Goal: Task Accomplishment & Management: Use online tool/utility

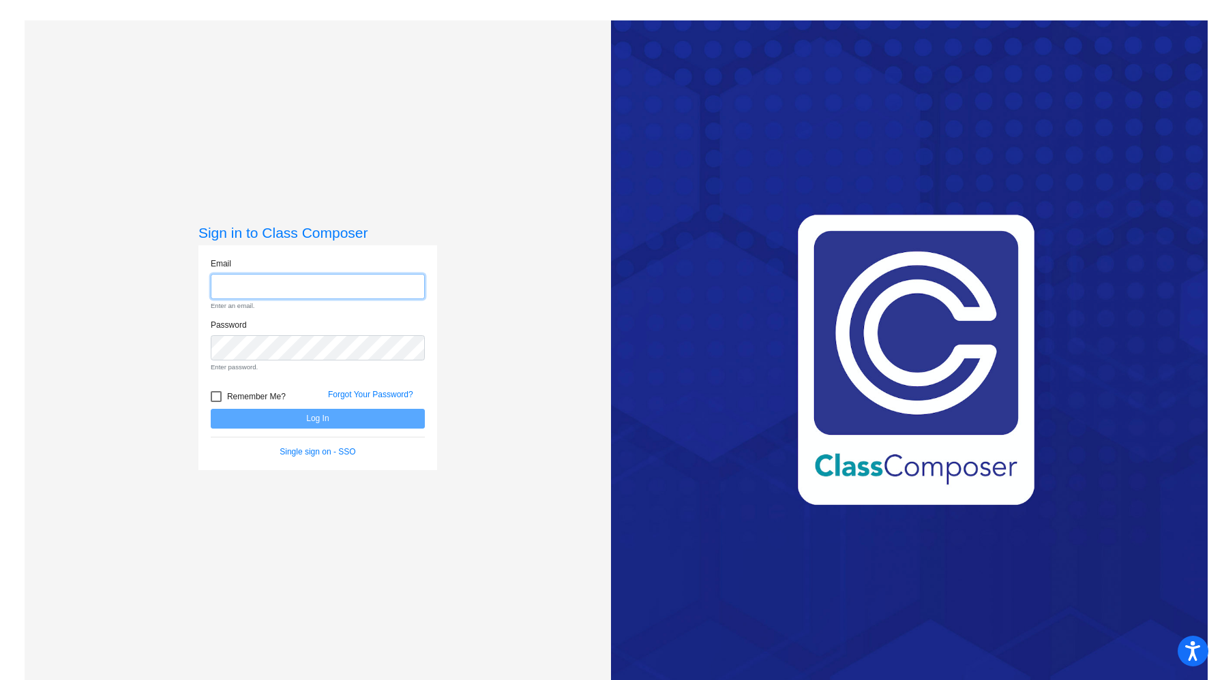
click at [257, 279] on input "email" at bounding box center [318, 286] width 214 height 25
type input "codyc@bbhcsd.org"
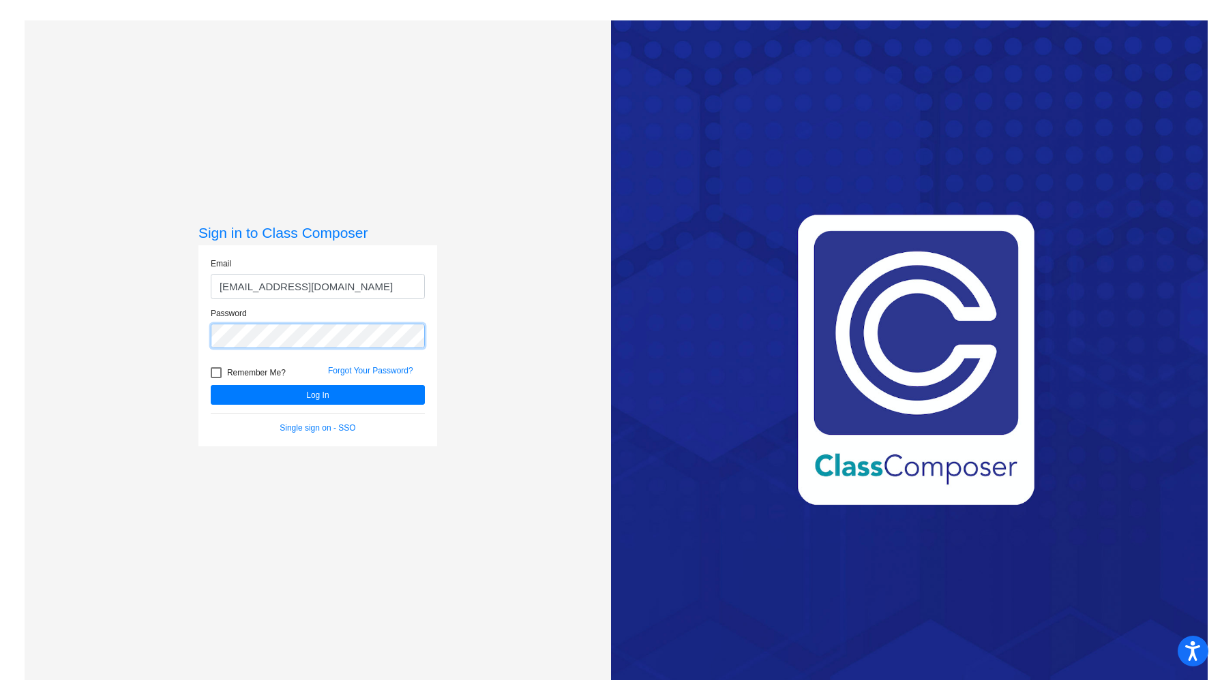
click at [211, 385] on button "Log In" at bounding box center [318, 395] width 214 height 20
click at [314, 391] on button "Log In" at bounding box center [318, 395] width 214 height 20
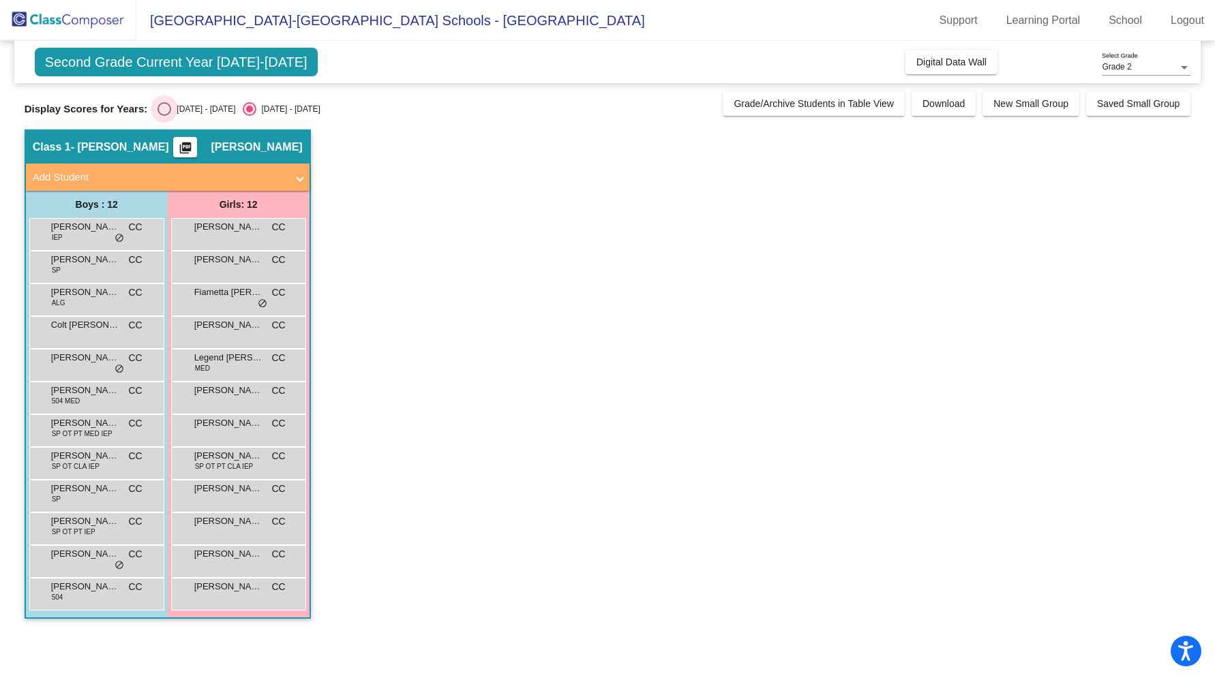
click at [166, 108] on div "Select an option" at bounding box center [165, 109] width 14 height 14
click at [164, 116] on input "2024 - 2025" at bounding box center [164, 116] width 1 height 1
radio input "true"
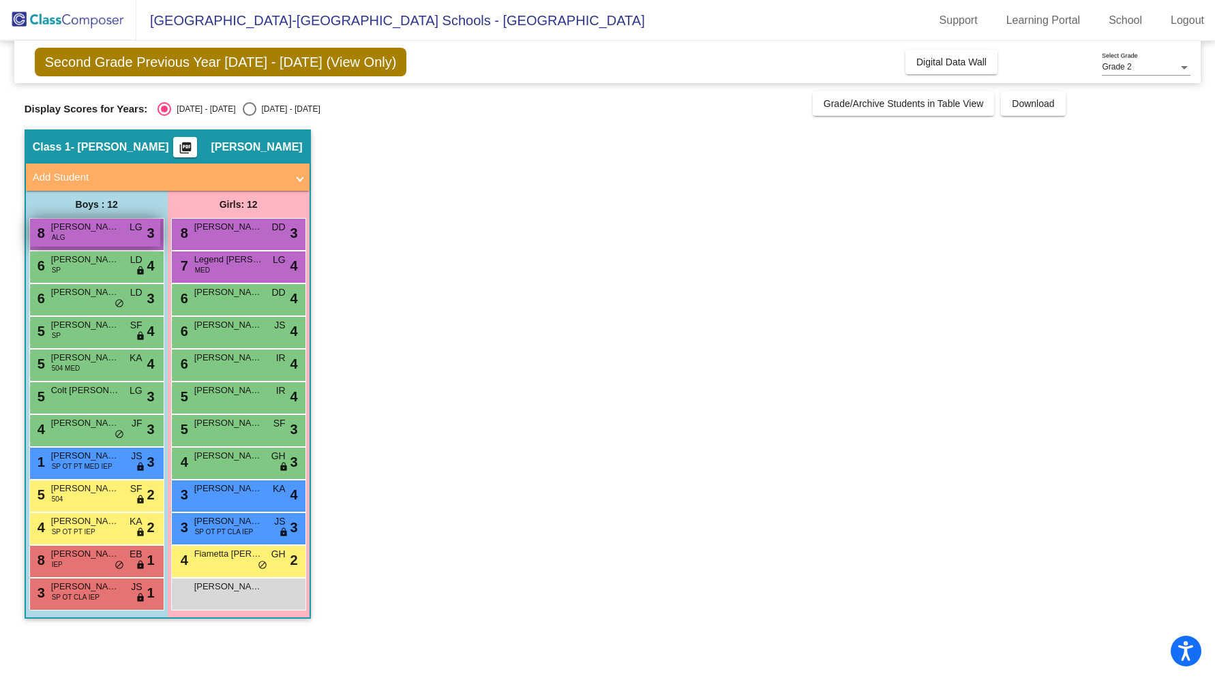
click at [104, 233] on span "Charles Hillman" at bounding box center [85, 227] width 68 height 14
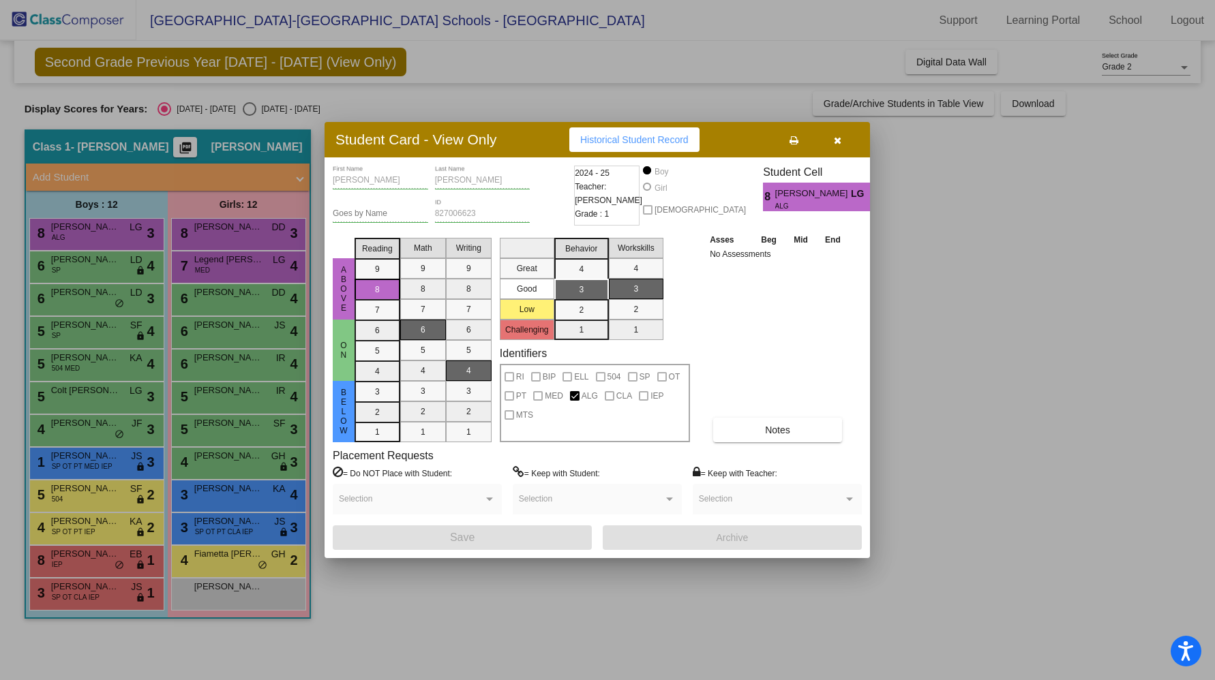
click at [94, 263] on div at bounding box center [607, 340] width 1215 height 680
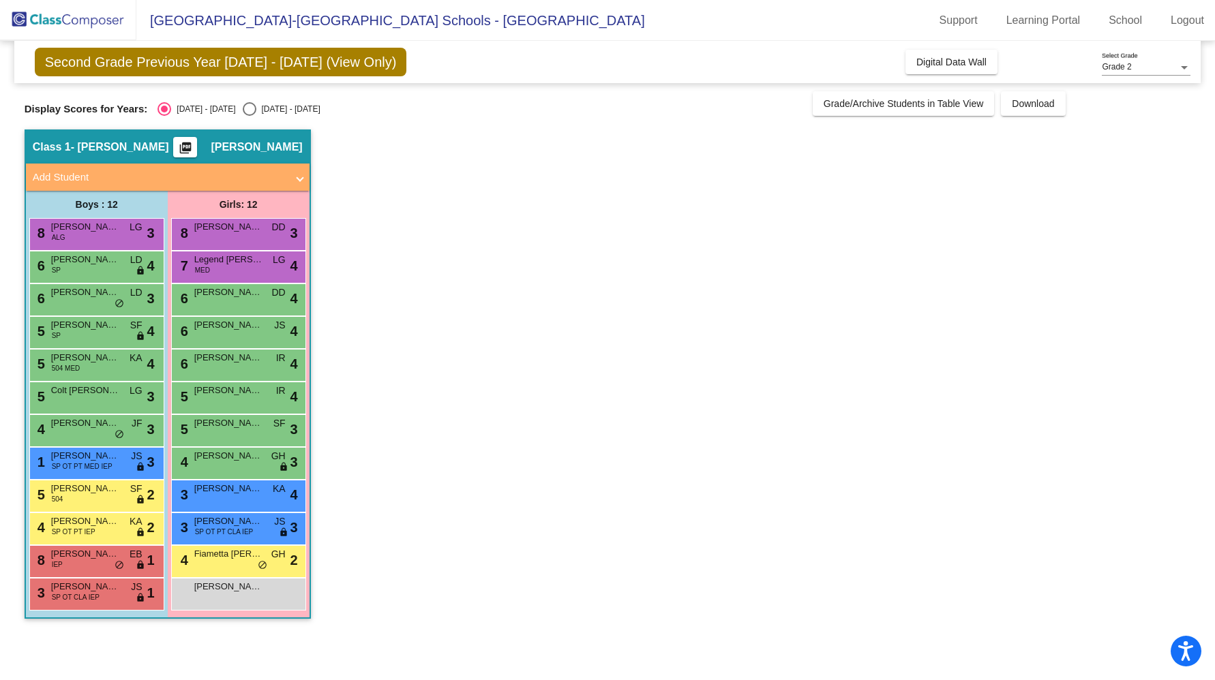
click at [94, 263] on span "Mason Karwoski" at bounding box center [85, 260] width 68 height 14
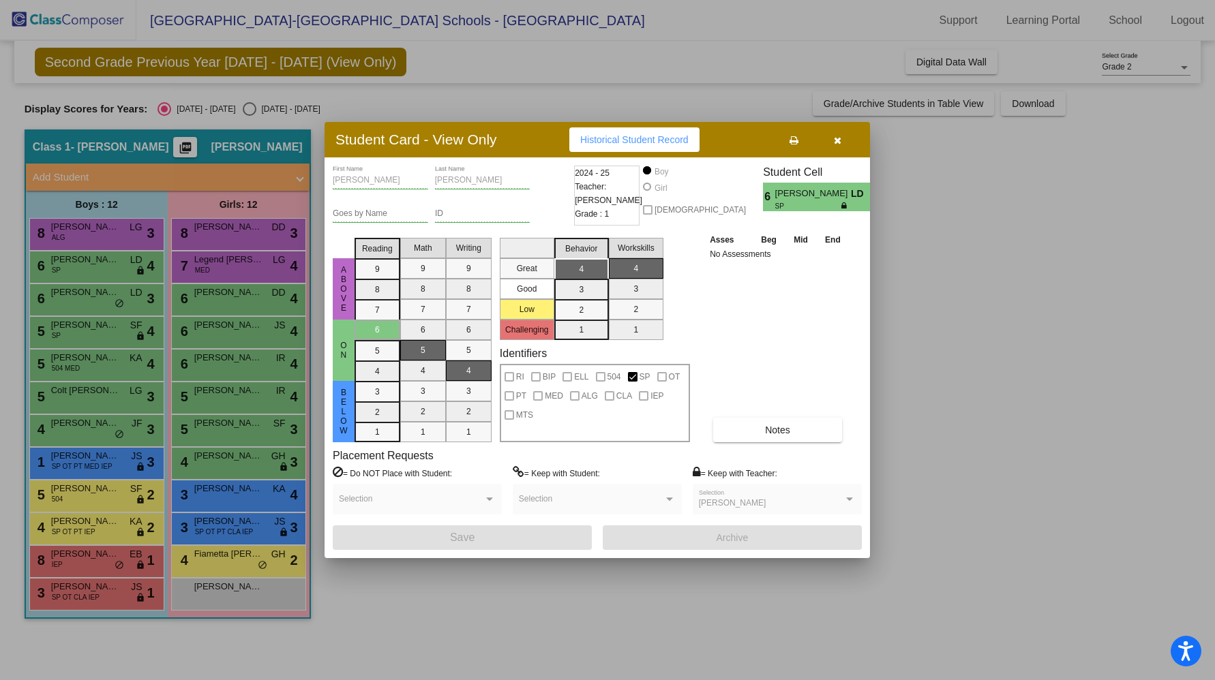
click at [77, 305] on div at bounding box center [607, 340] width 1215 height 680
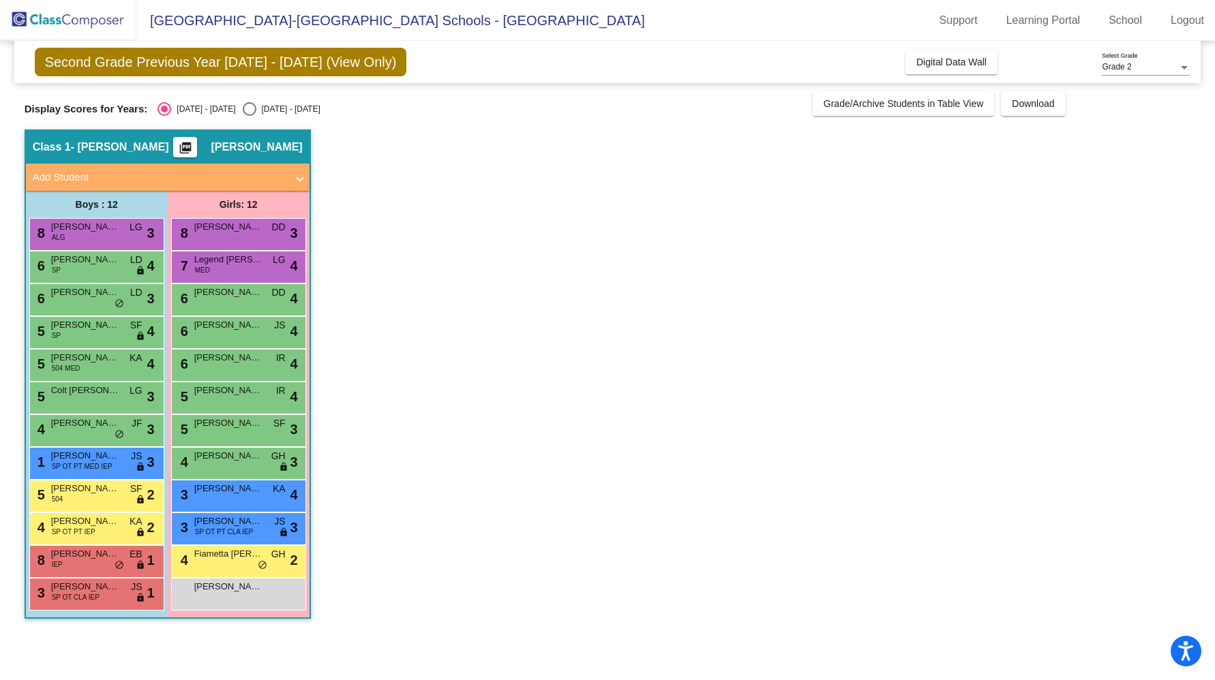
click at [77, 305] on div "6 Isaac Sirey LD lock do_not_disturb_alt 3" at bounding box center [95, 298] width 130 height 28
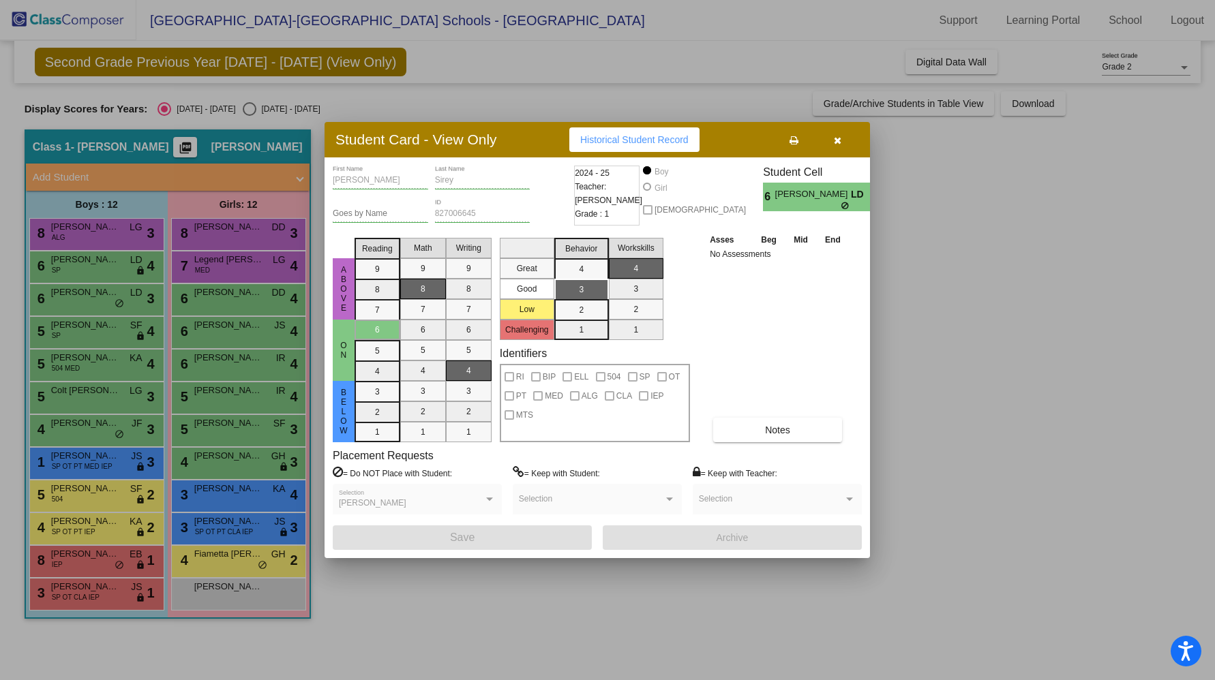
click at [74, 329] on div at bounding box center [607, 340] width 1215 height 680
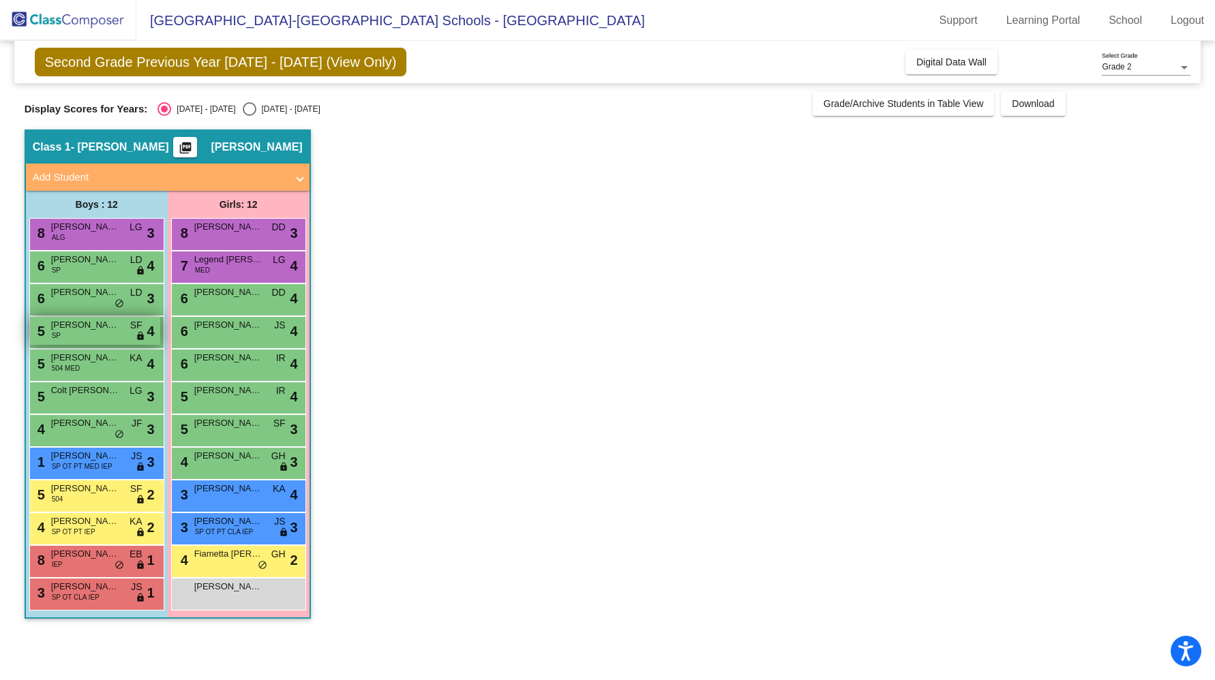
click at [74, 329] on span "Brody Hess" at bounding box center [85, 325] width 68 height 14
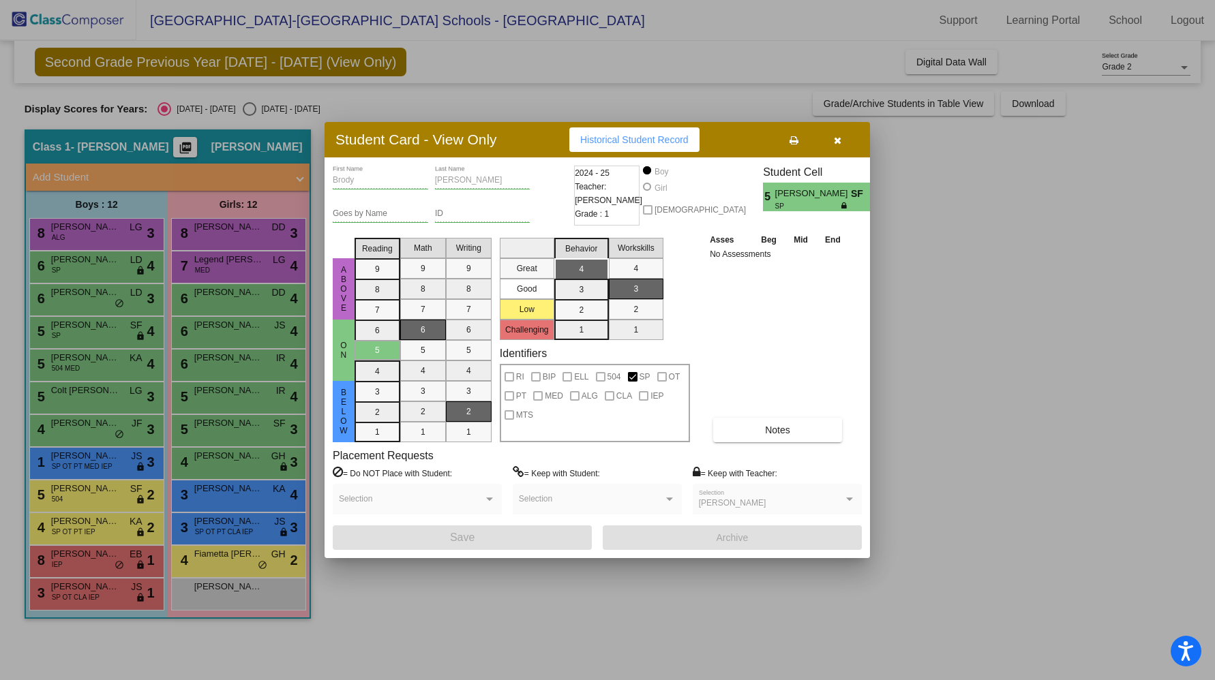
click at [74, 364] on div at bounding box center [607, 340] width 1215 height 680
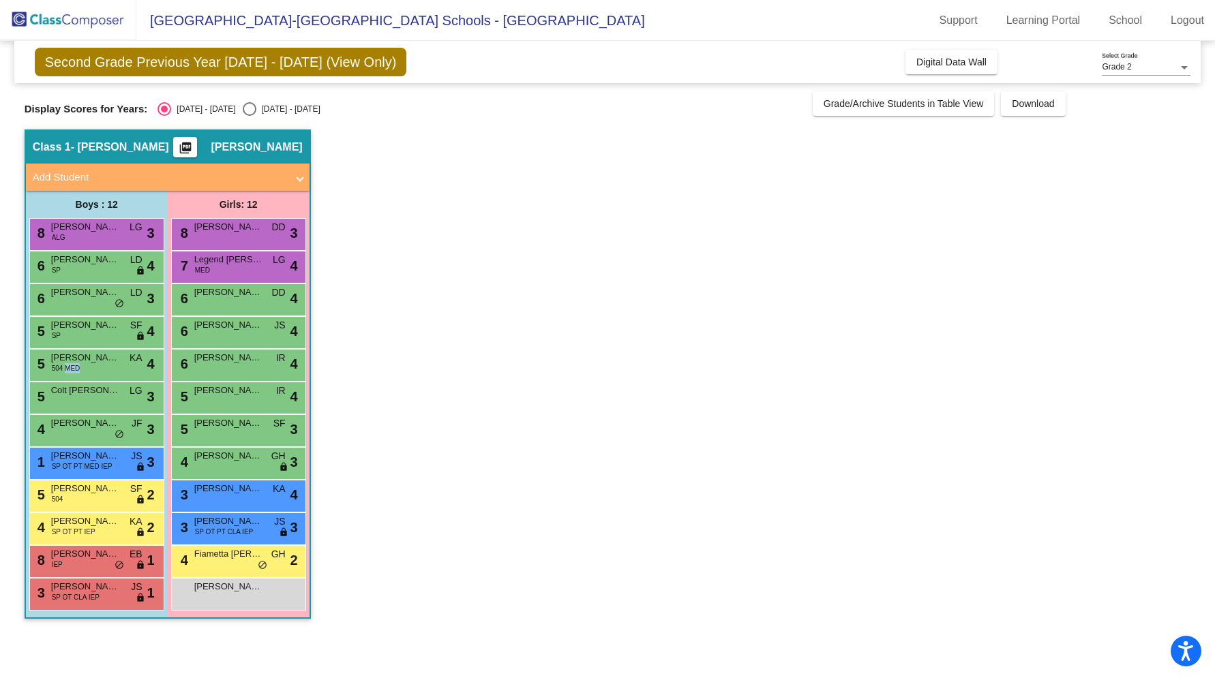
click at [74, 364] on span "504 MED" at bounding box center [66, 368] width 29 height 10
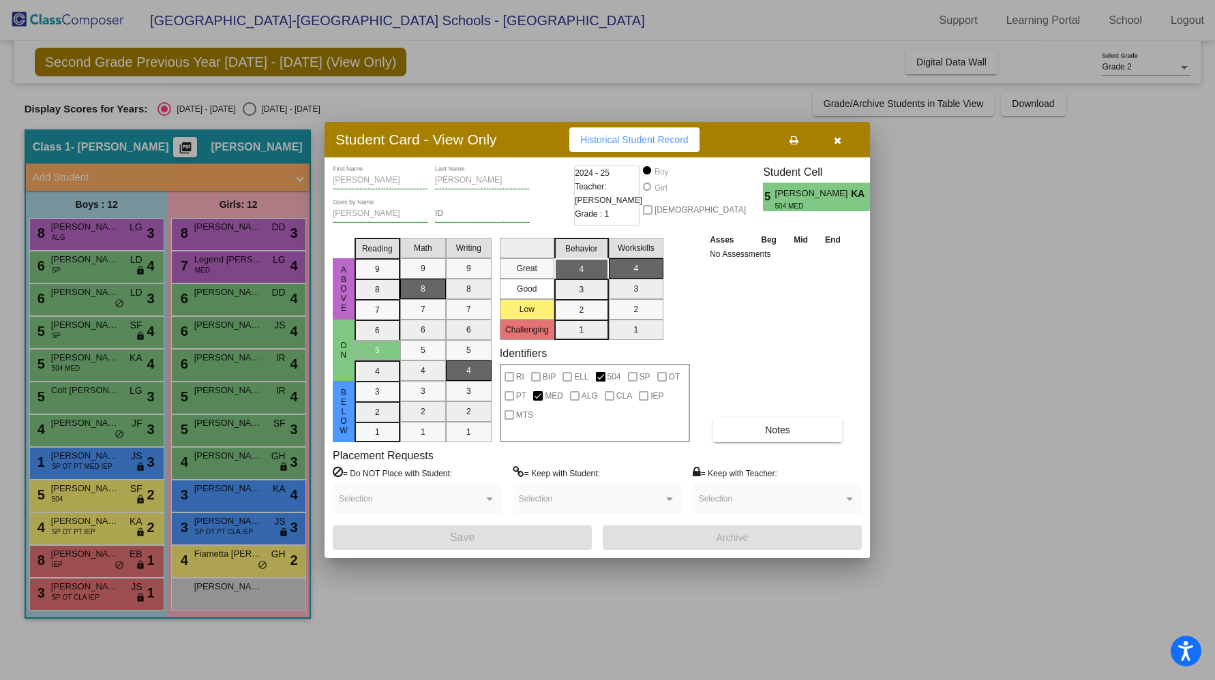
click at [70, 399] on div at bounding box center [607, 340] width 1215 height 680
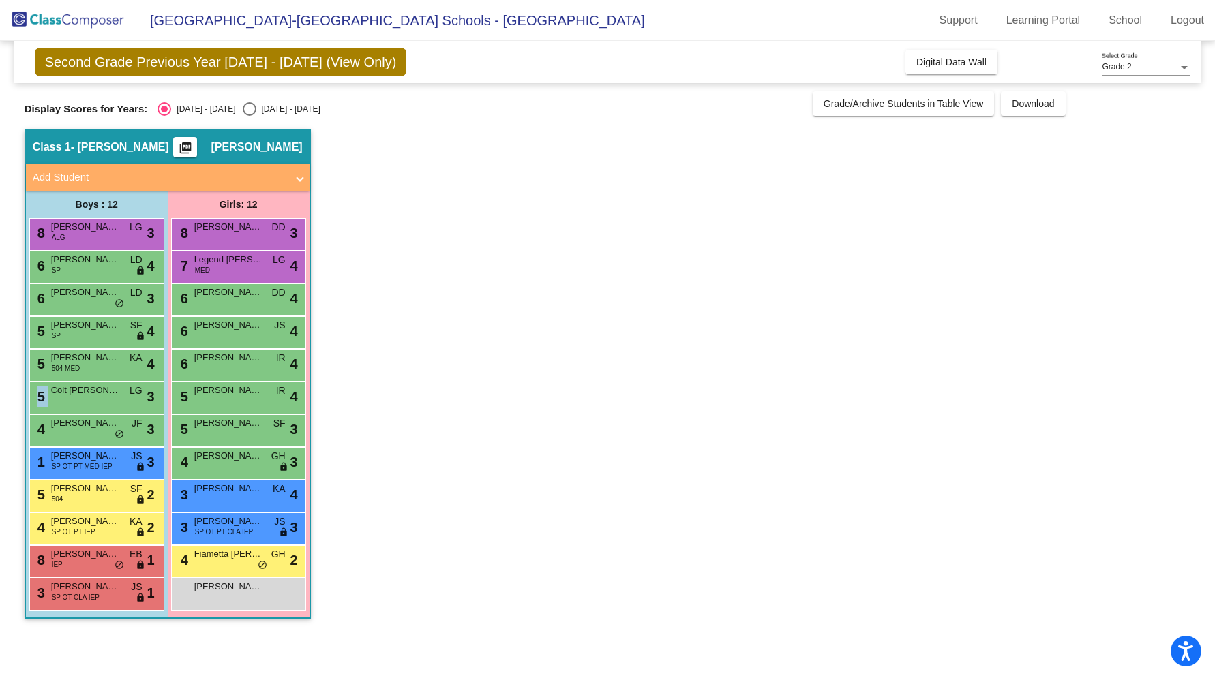
click at [70, 399] on div "5 Colt Finkbeiner LG lock do_not_disturb_alt 3" at bounding box center [95, 397] width 130 height 28
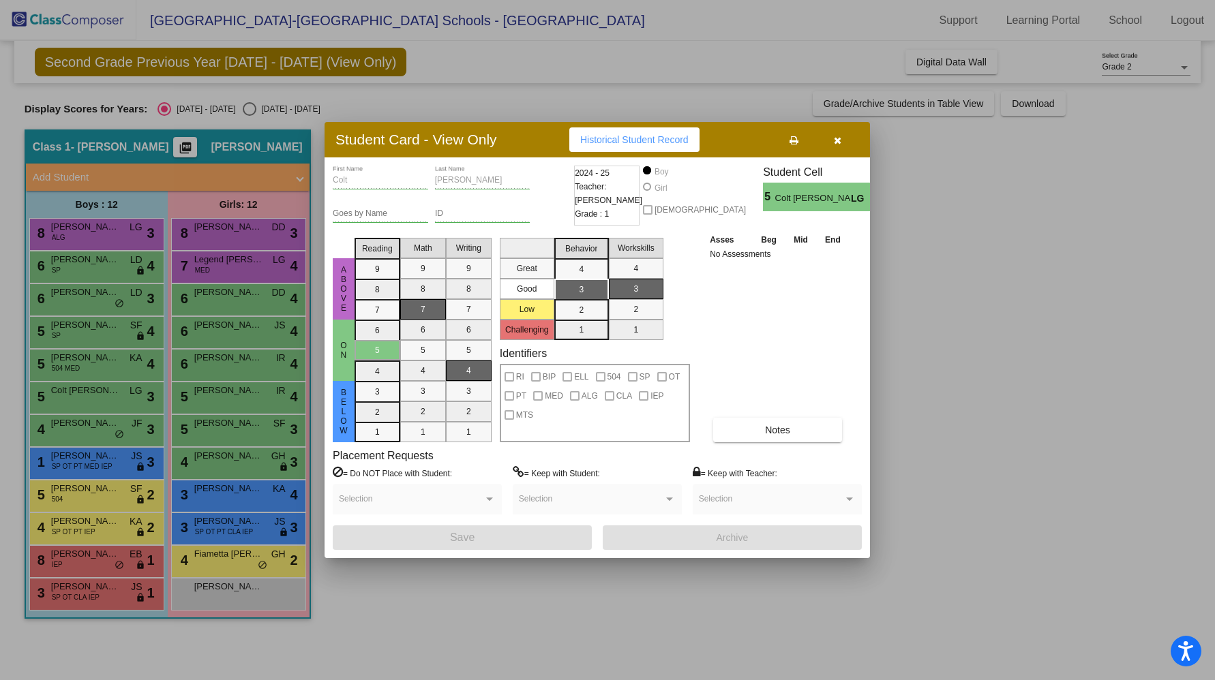
click at [63, 434] on div at bounding box center [607, 340] width 1215 height 680
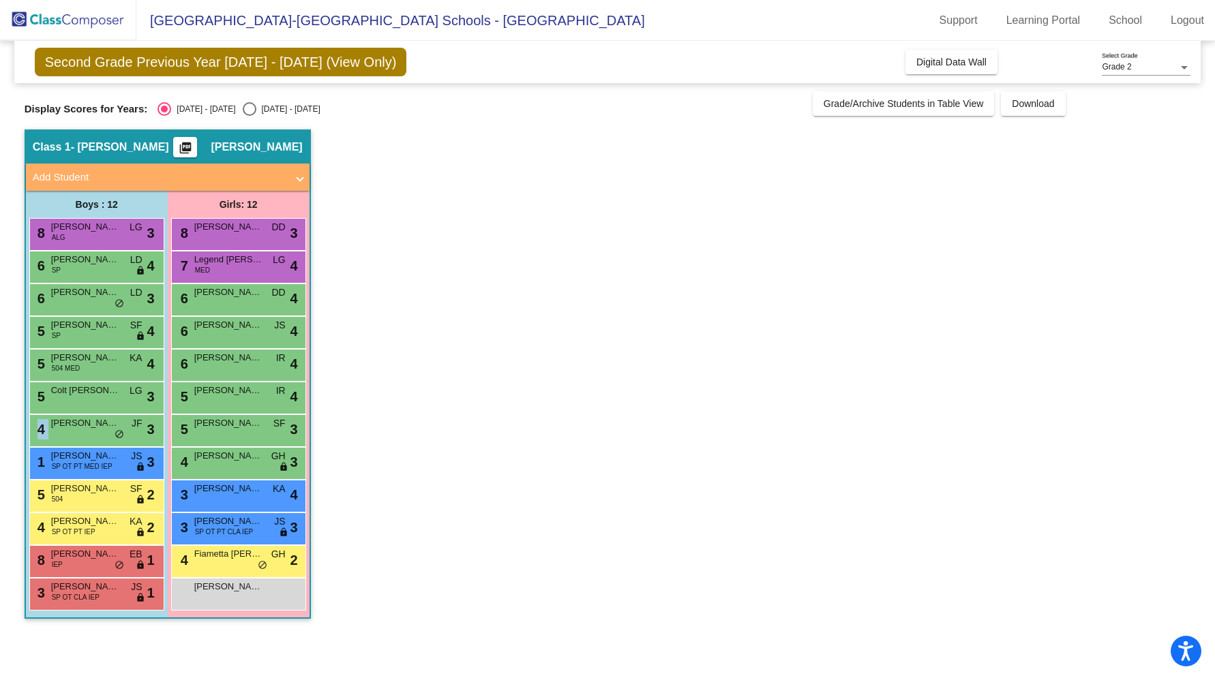
click at [63, 434] on div "4 Parker Mone JF lock do_not_disturb_alt 3" at bounding box center [95, 429] width 130 height 28
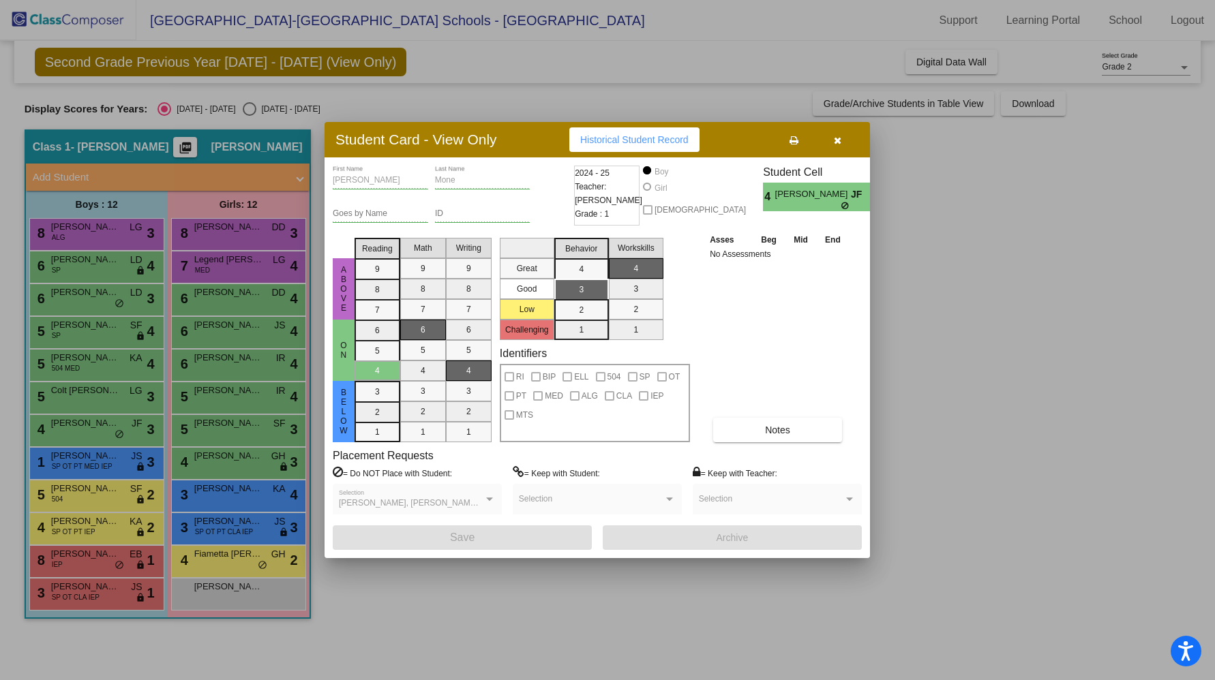
click at [64, 464] on div at bounding box center [607, 340] width 1215 height 680
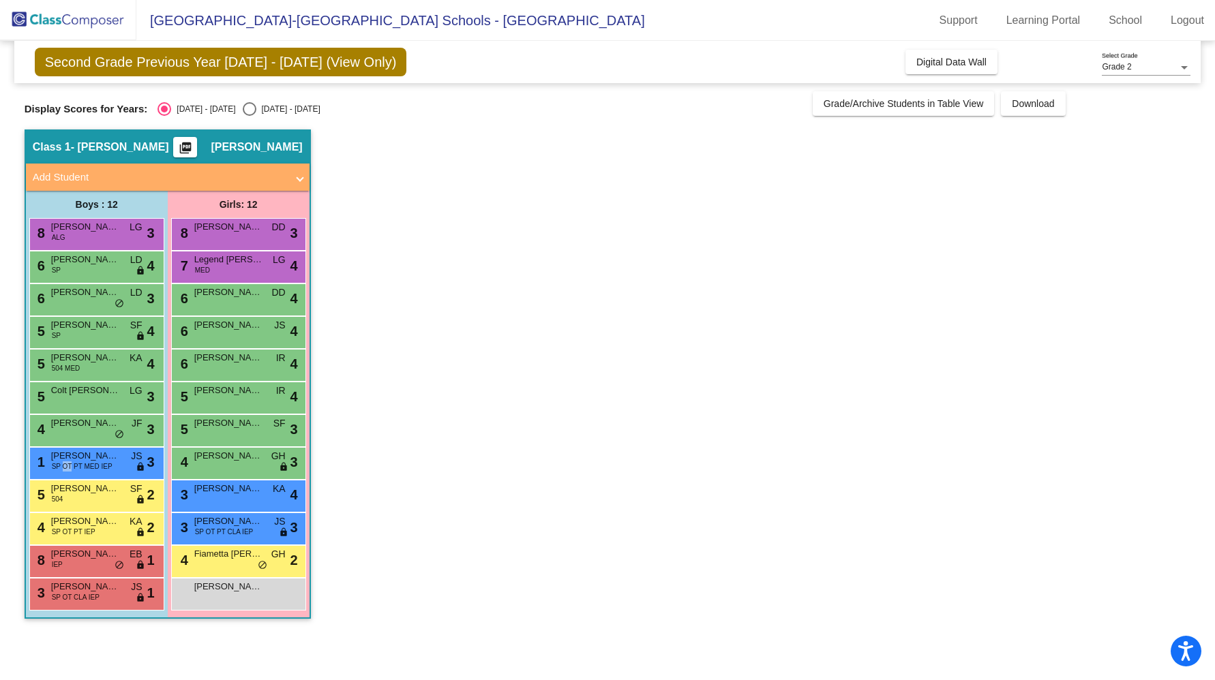
click at [64, 464] on span "SP OT PT MED IEP" at bounding box center [82, 467] width 61 height 10
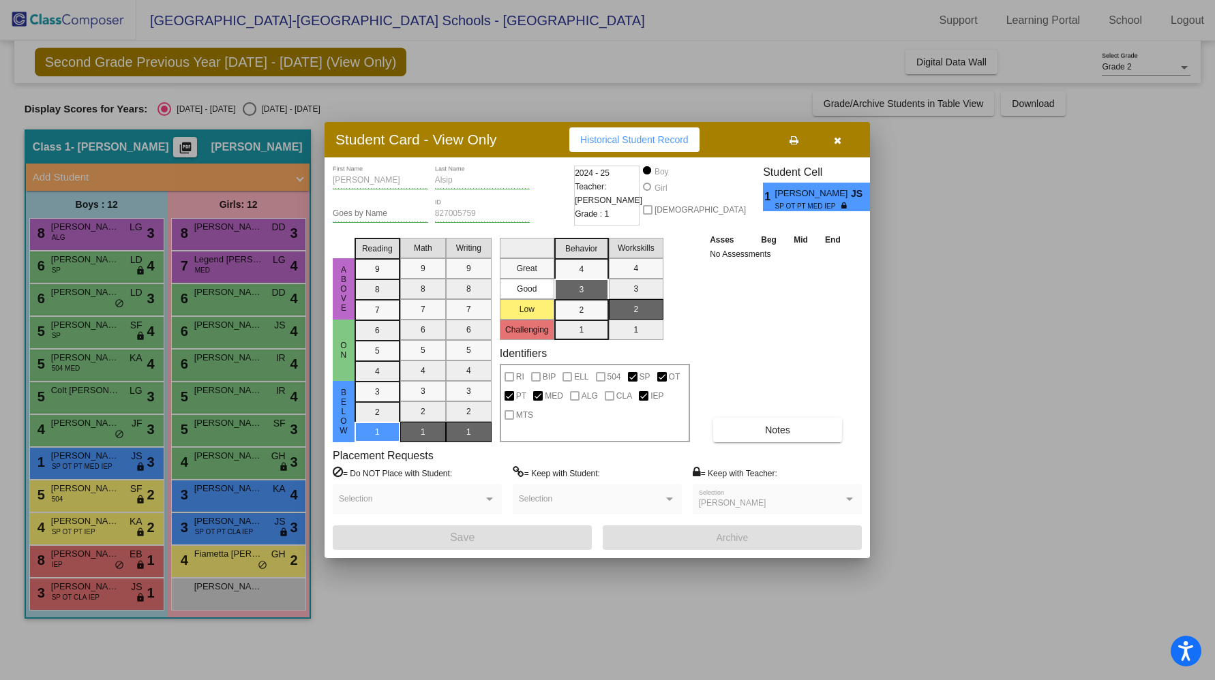
click at [61, 497] on div at bounding box center [607, 340] width 1215 height 680
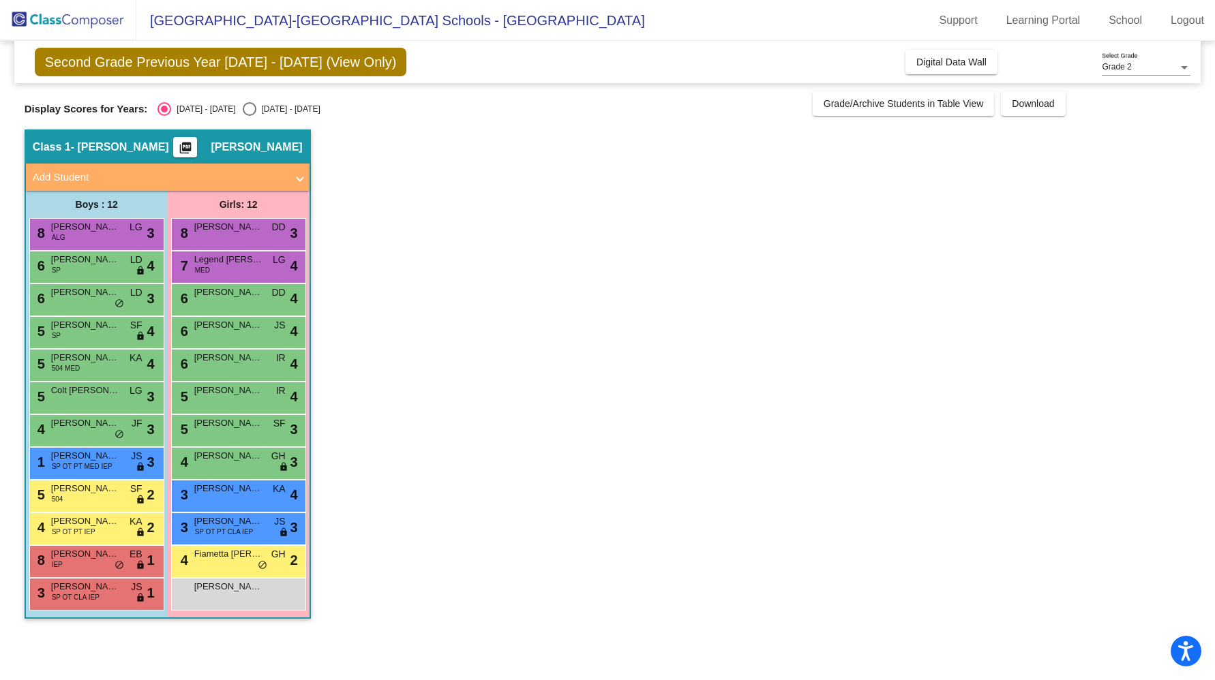
click at [61, 497] on span "504" at bounding box center [58, 499] width 12 height 10
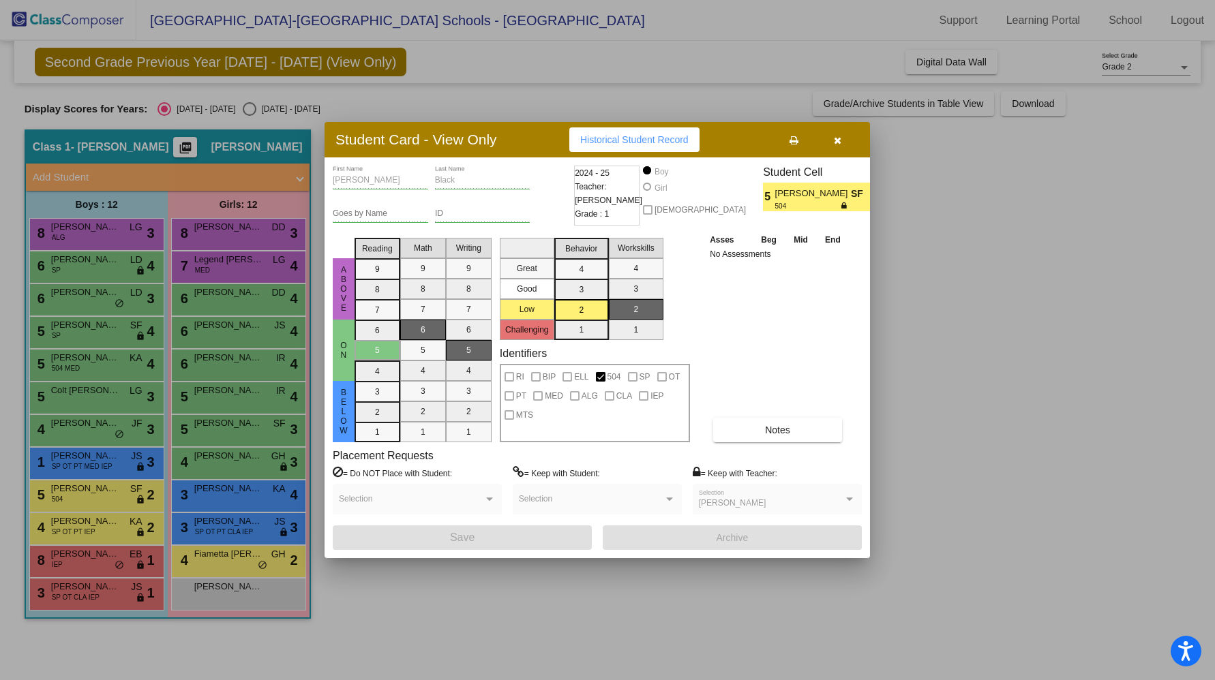
click at [59, 522] on div at bounding box center [607, 340] width 1215 height 680
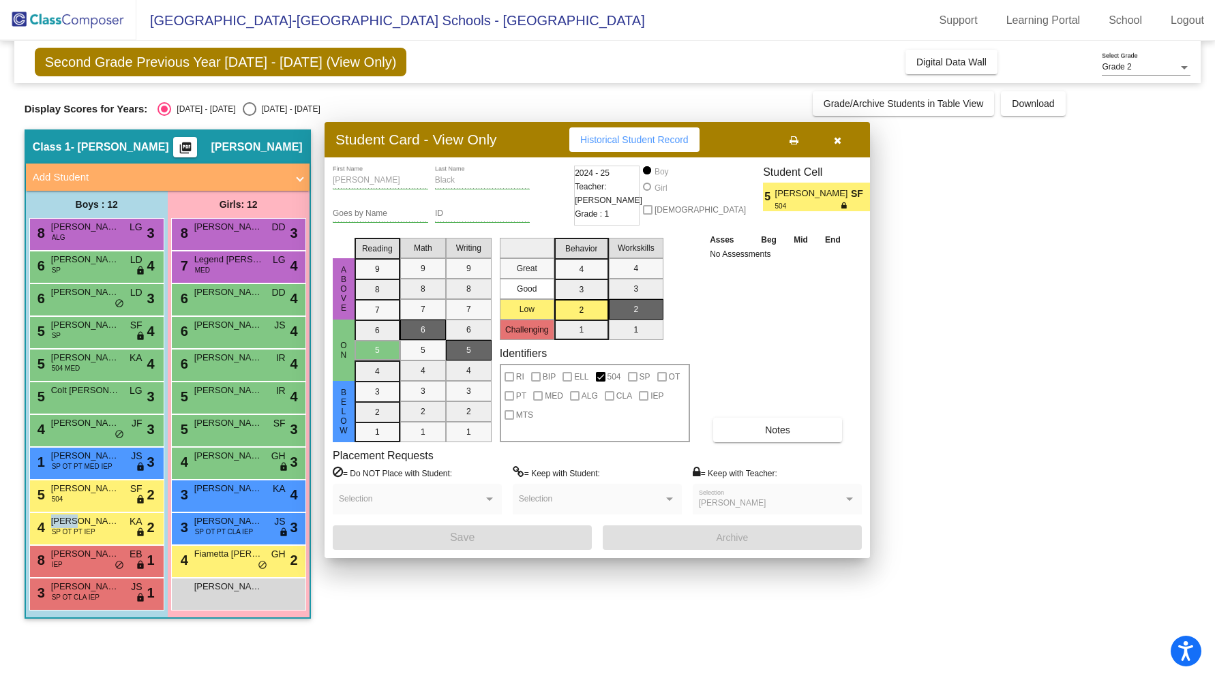
click at [59, 522] on span "Micah Janieszewski" at bounding box center [85, 522] width 68 height 14
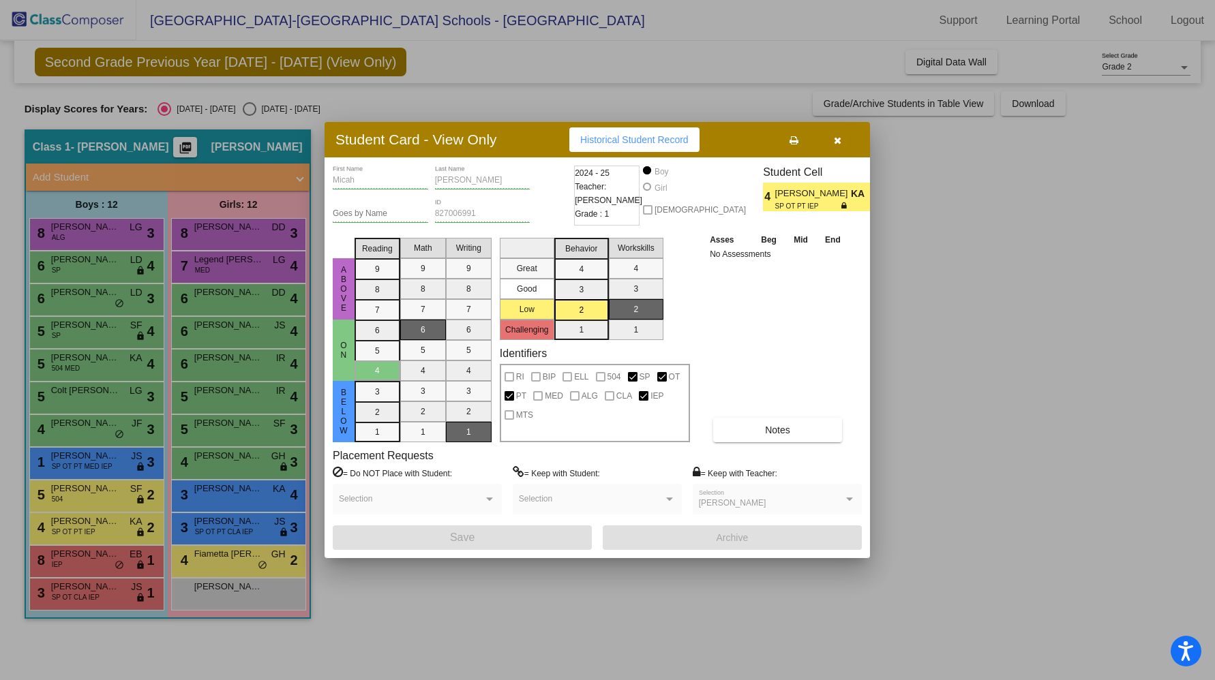
click at [61, 555] on div at bounding box center [607, 340] width 1215 height 680
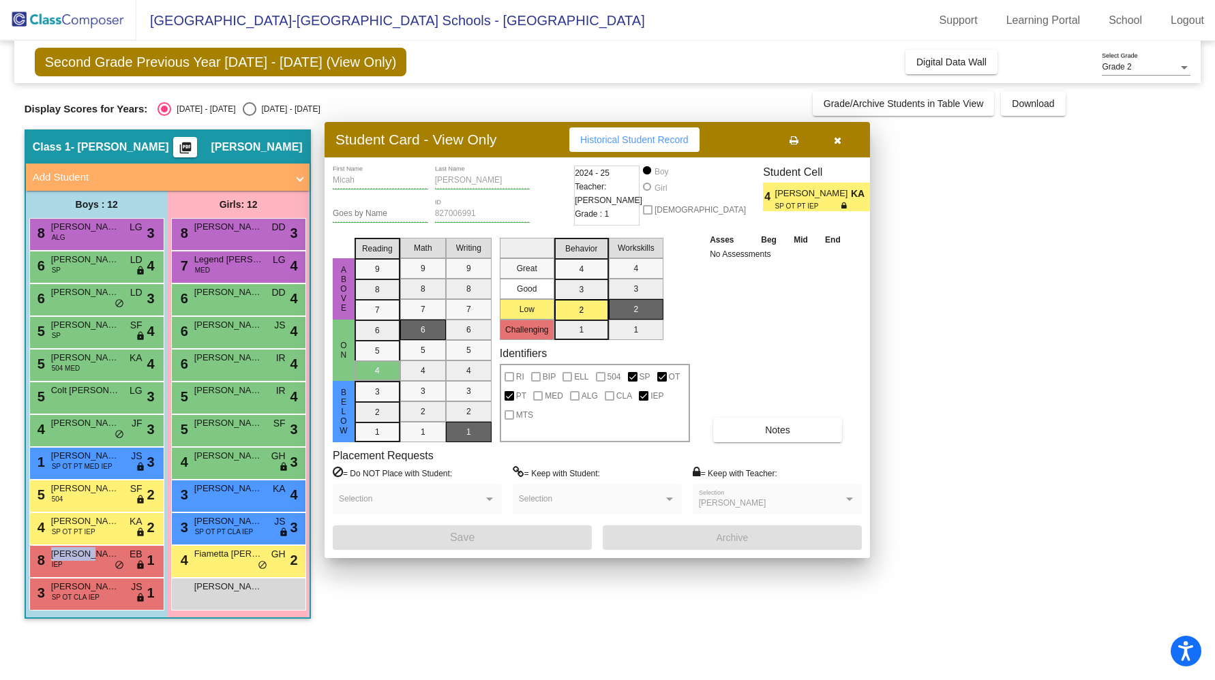
click at [61, 555] on span "Benjamin Chapple" at bounding box center [85, 555] width 68 height 14
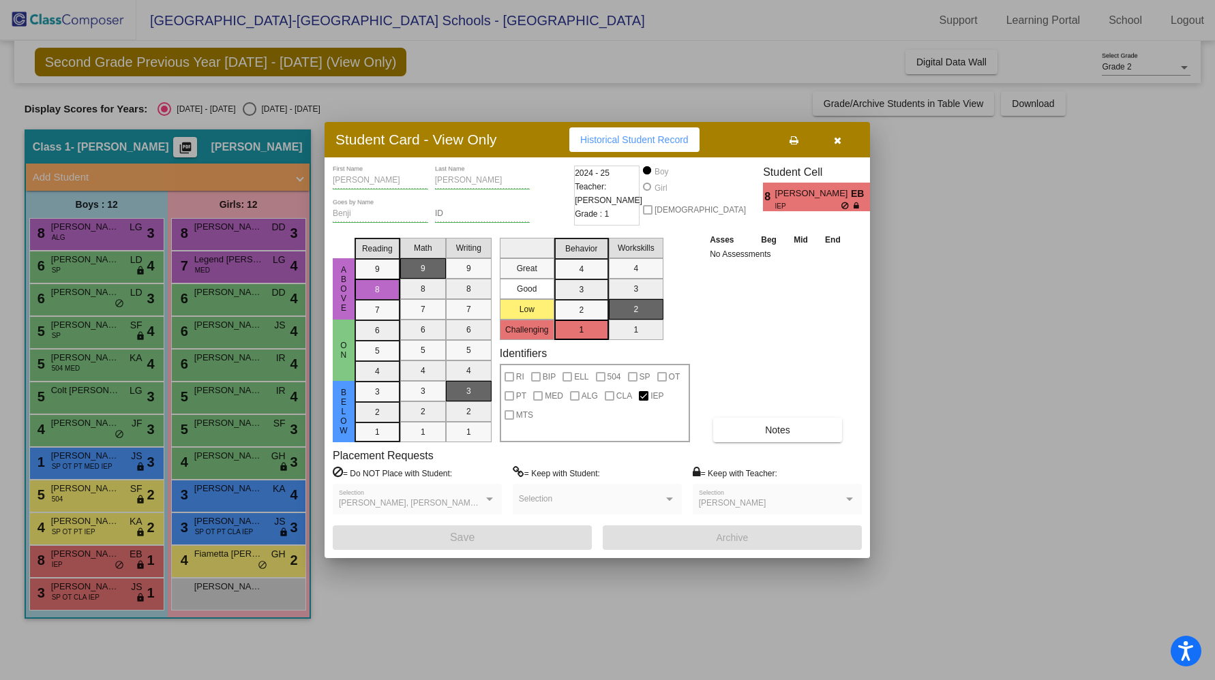
click at [89, 592] on div at bounding box center [607, 340] width 1215 height 680
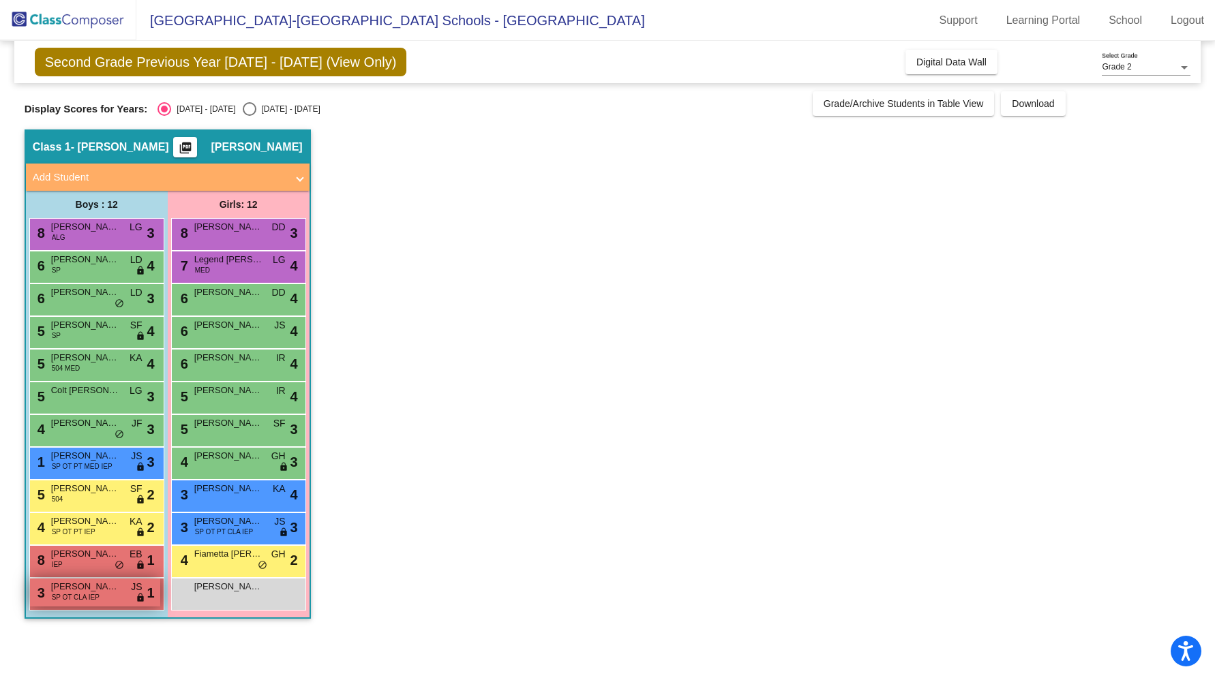
click at [89, 593] on span "SP OT CLA IEP" at bounding box center [76, 598] width 48 height 10
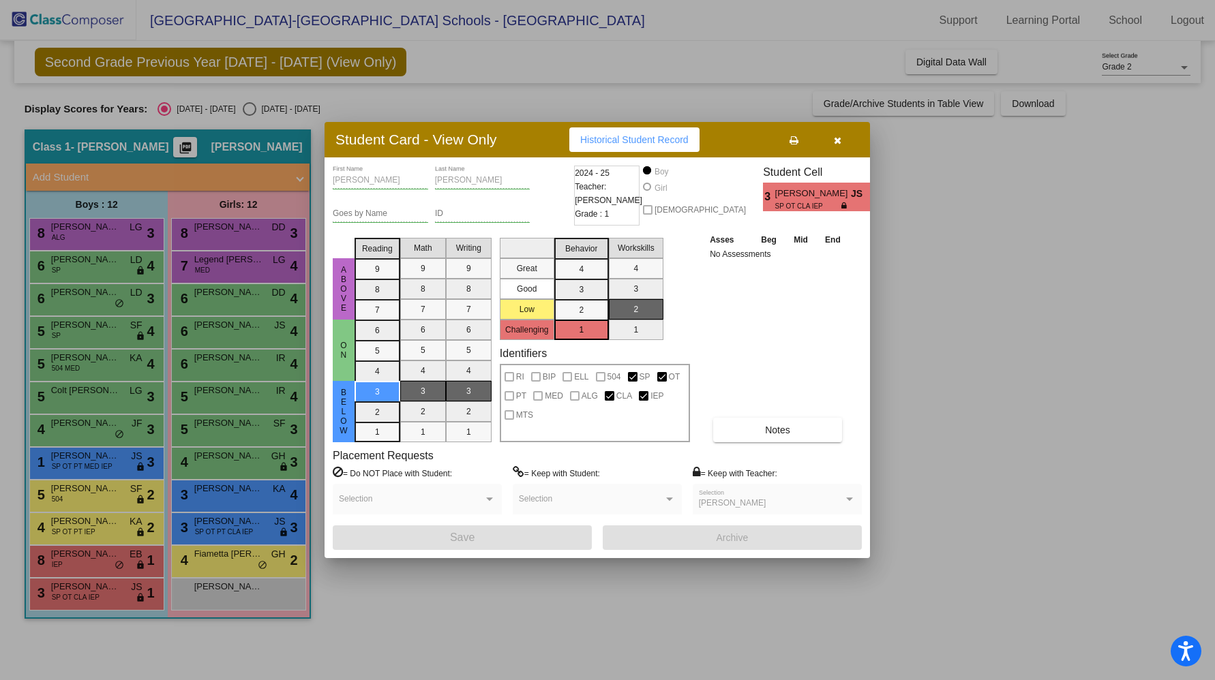
click at [228, 235] on div at bounding box center [607, 340] width 1215 height 680
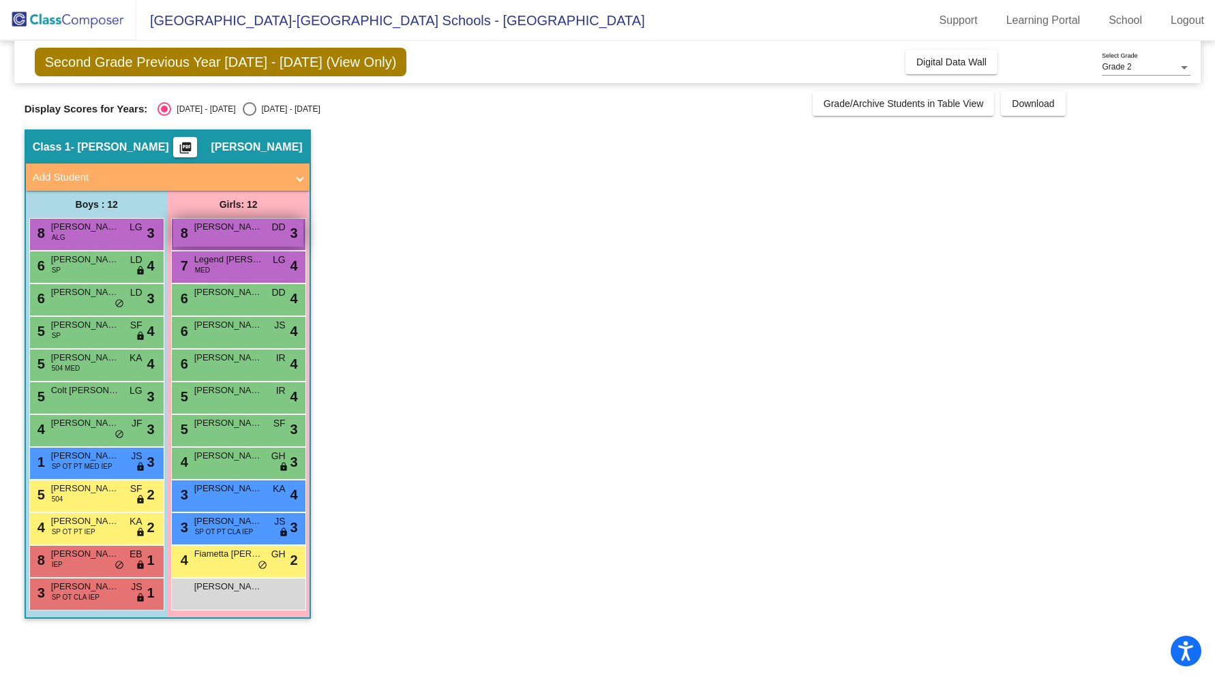
click at [227, 234] on div "8 Rowan Martinez-Lyons DD lock do_not_disturb_alt 3" at bounding box center [238, 233] width 130 height 28
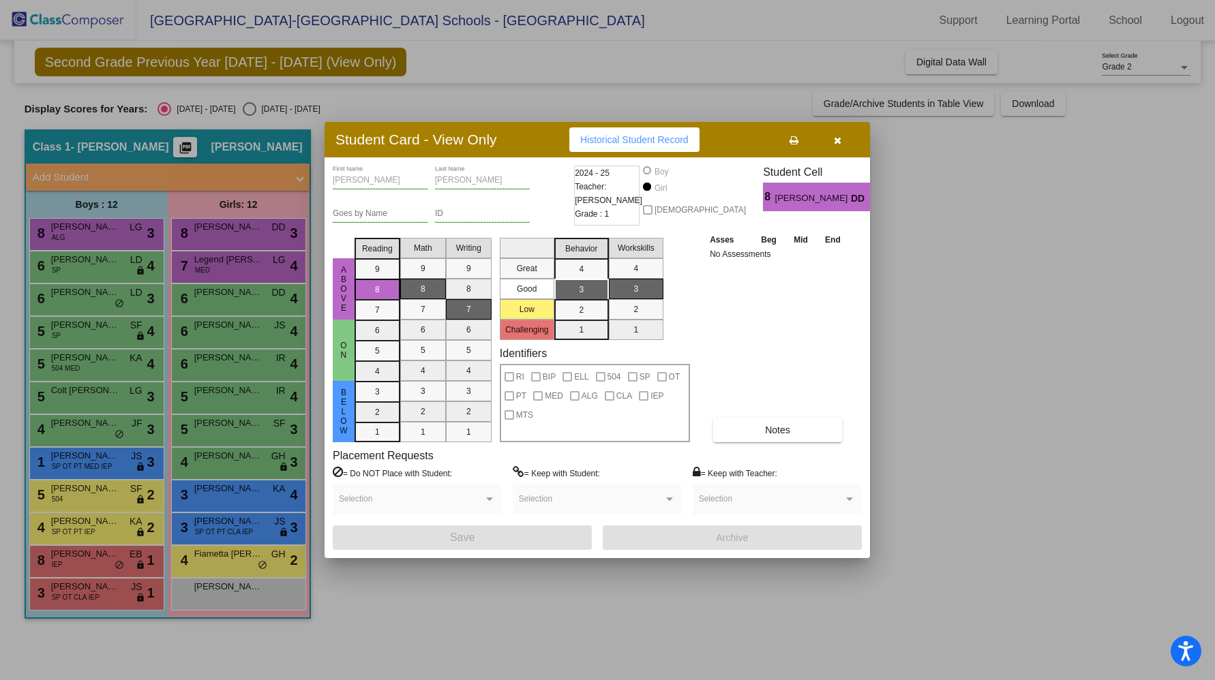
click at [215, 270] on div at bounding box center [607, 340] width 1215 height 680
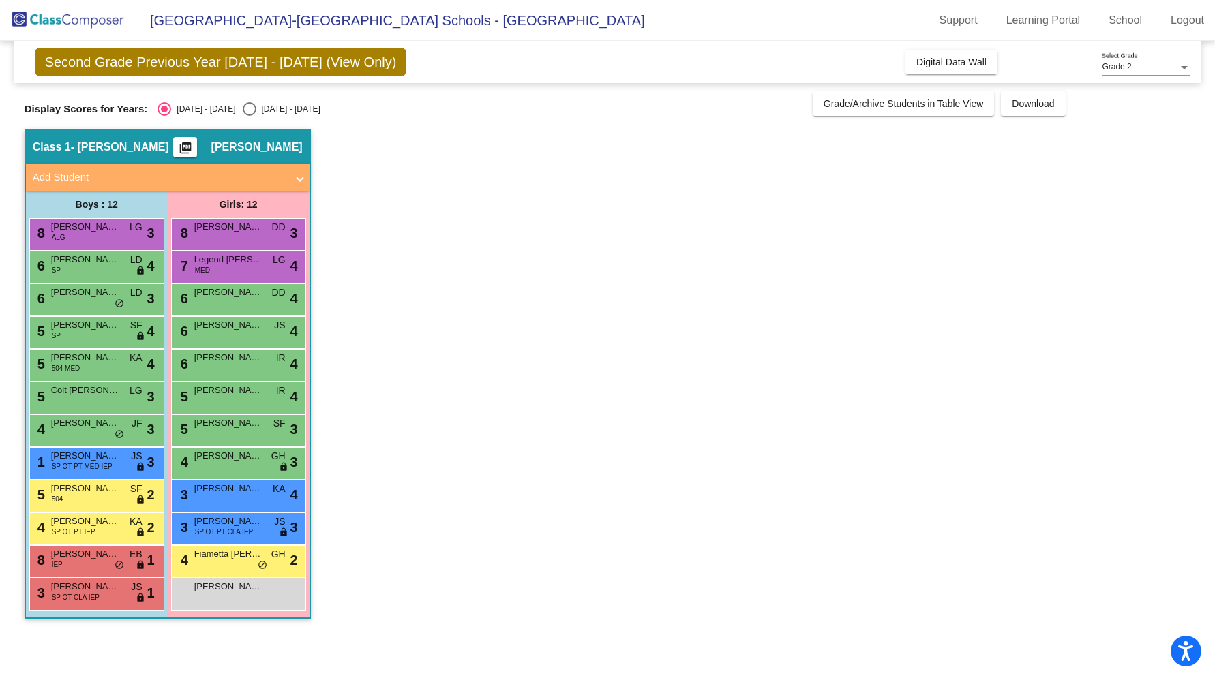
click at [215, 270] on div "7 Legend Hairston MED LG lock do_not_disturb_alt 4" at bounding box center [238, 266] width 130 height 28
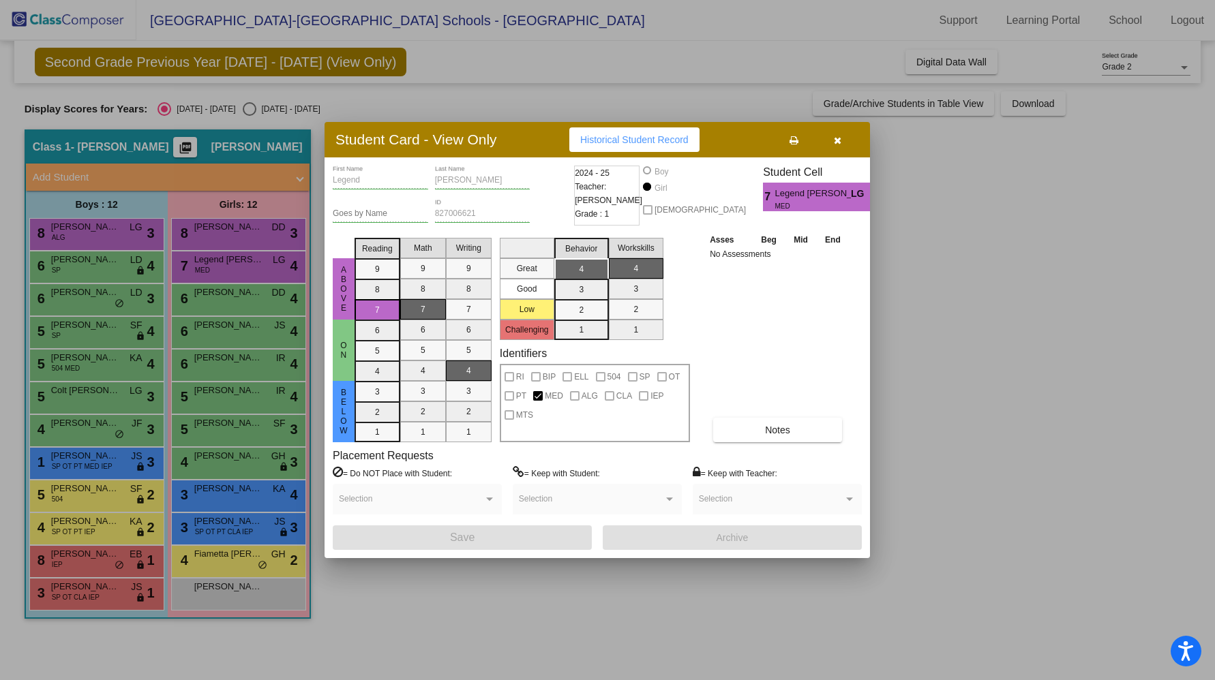
click at [211, 299] on div at bounding box center [607, 340] width 1215 height 680
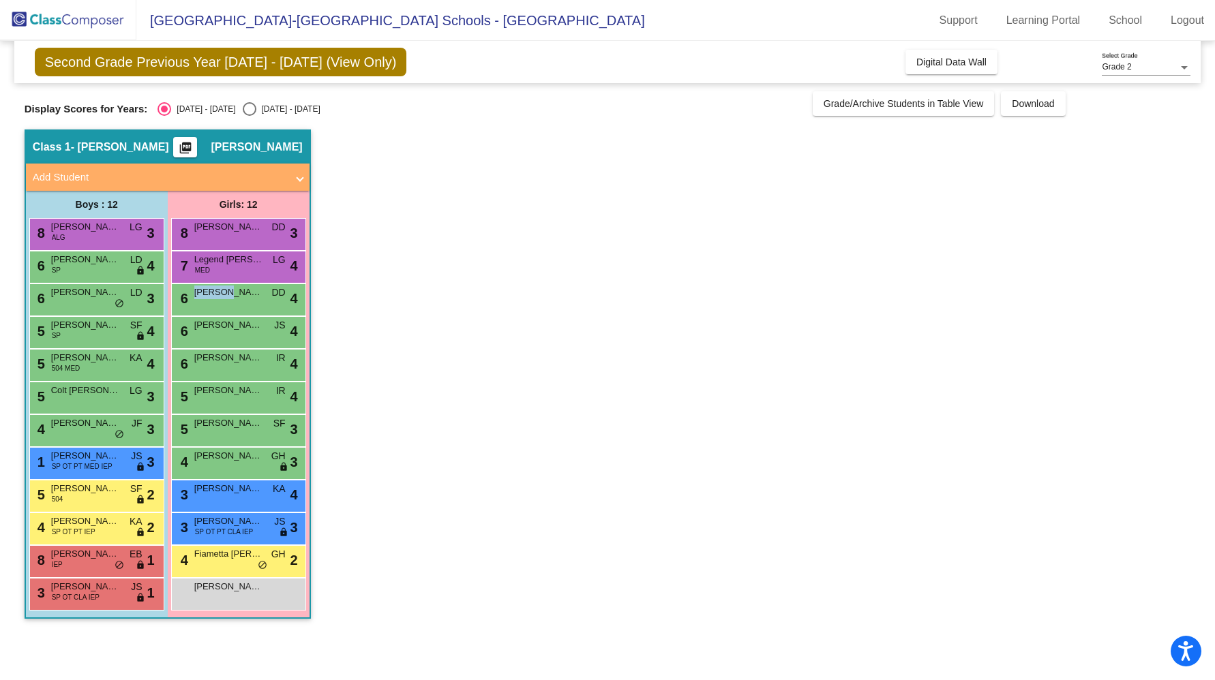
click at [211, 299] on span "Adalynn Jajola" at bounding box center [228, 293] width 68 height 14
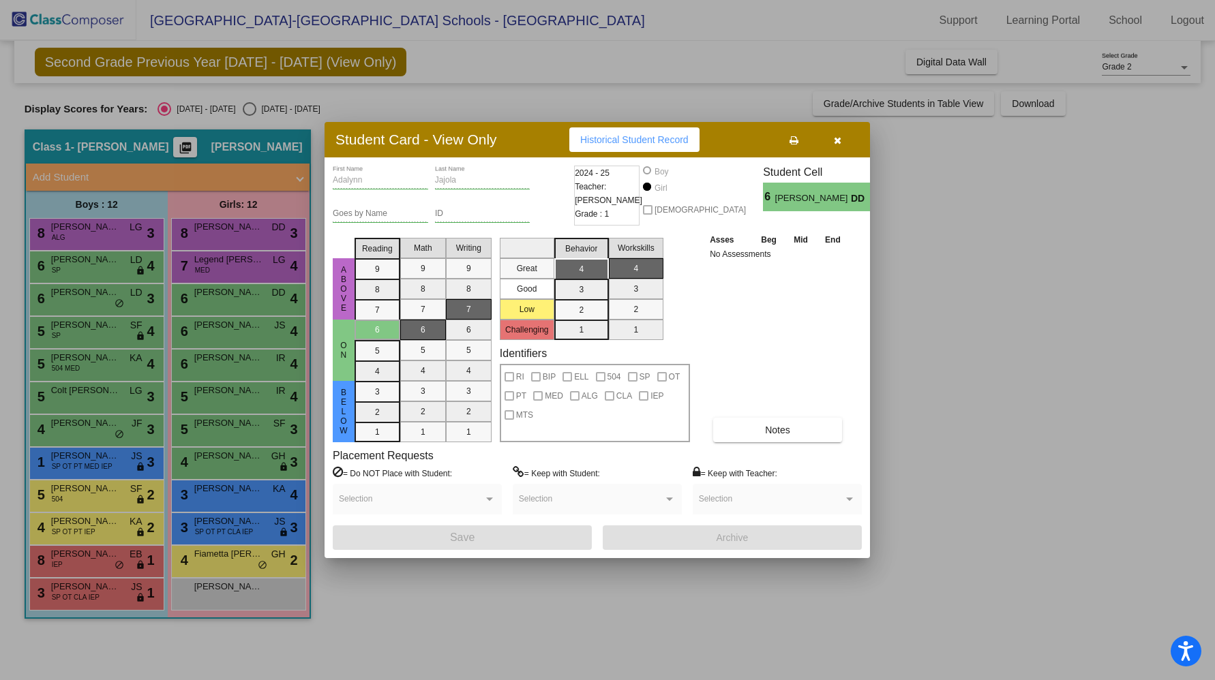
click at [207, 333] on div at bounding box center [607, 340] width 1215 height 680
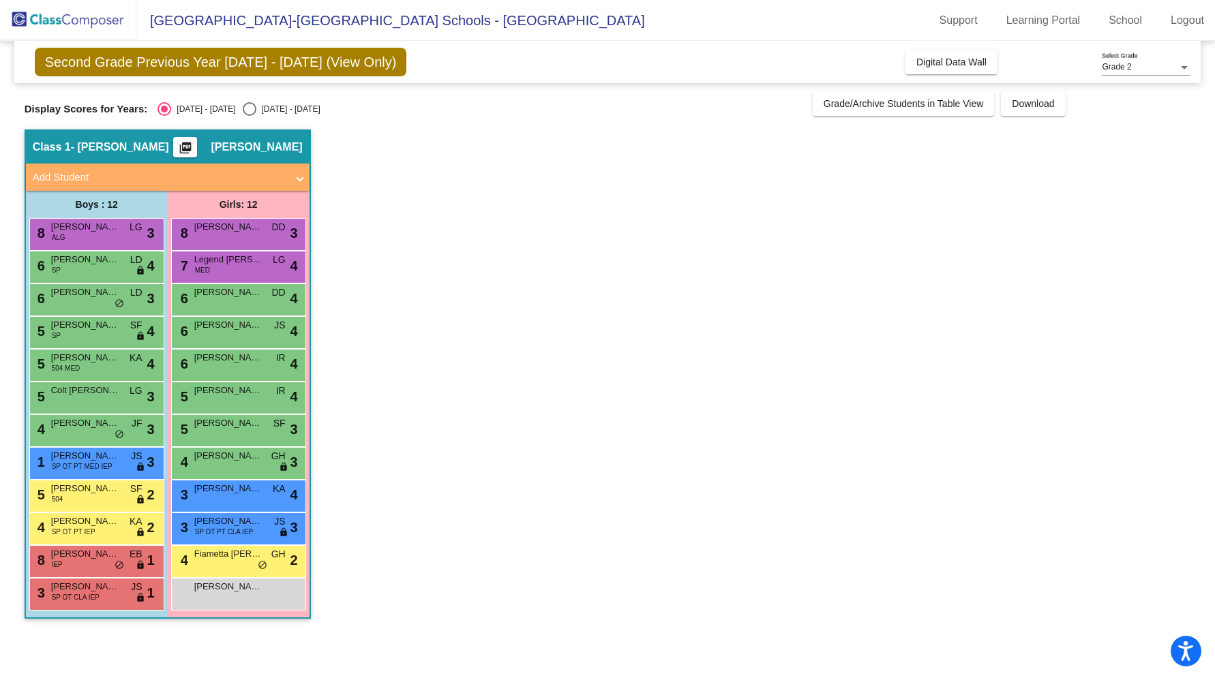
click at [207, 333] on div "6 Lily Cvelbar JS lock do_not_disturb_alt 4" at bounding box center [238, 331] width 130 height 28
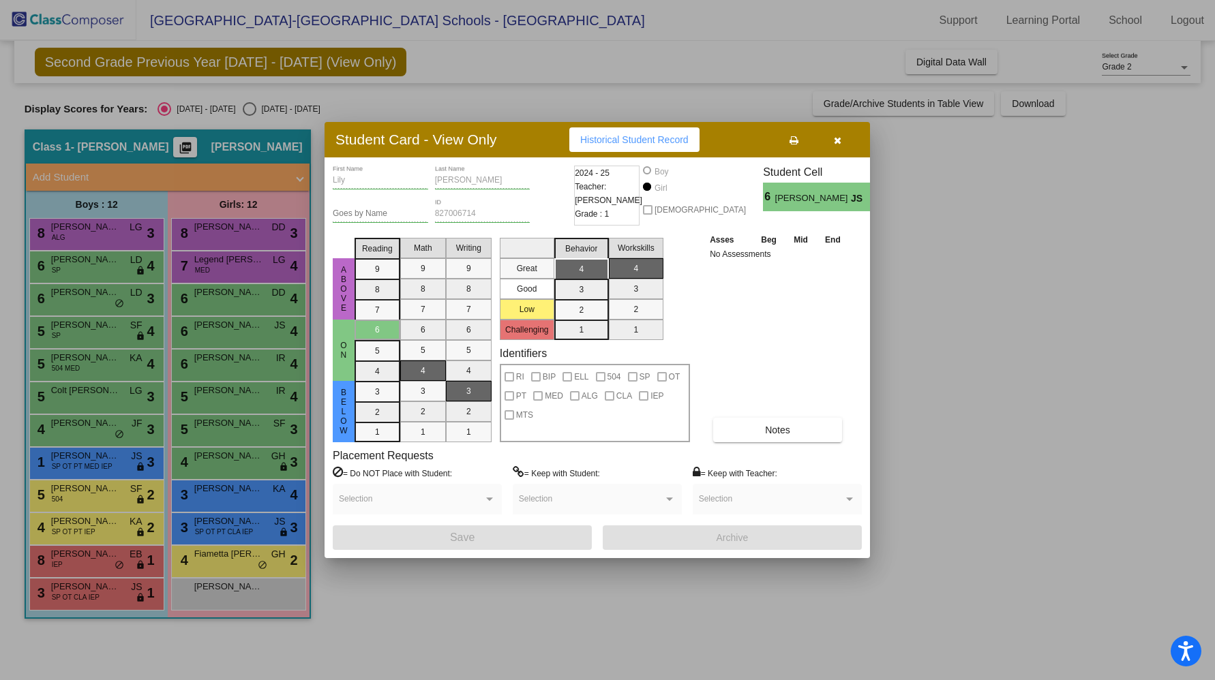
click at [208, 358] on div at bounding box center [607, 340] width 1215 height 680
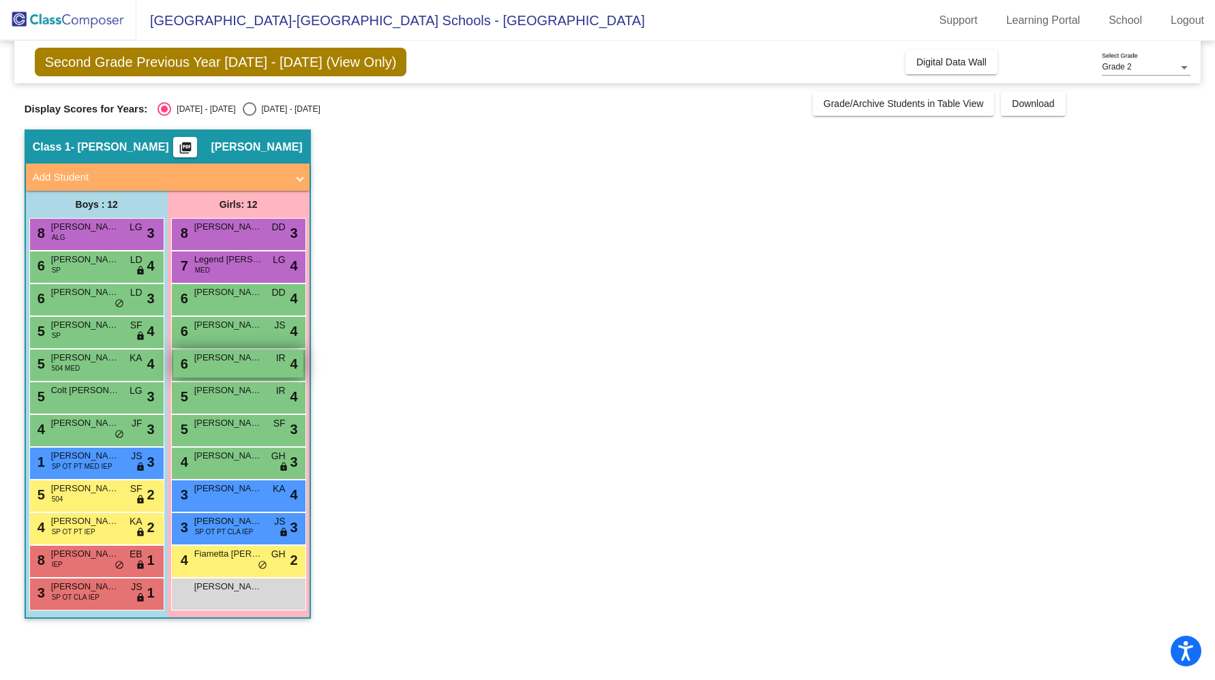
click at [209, 361] on span "Sophia Luci" at bounding box center [228, 358] width 68 height 14
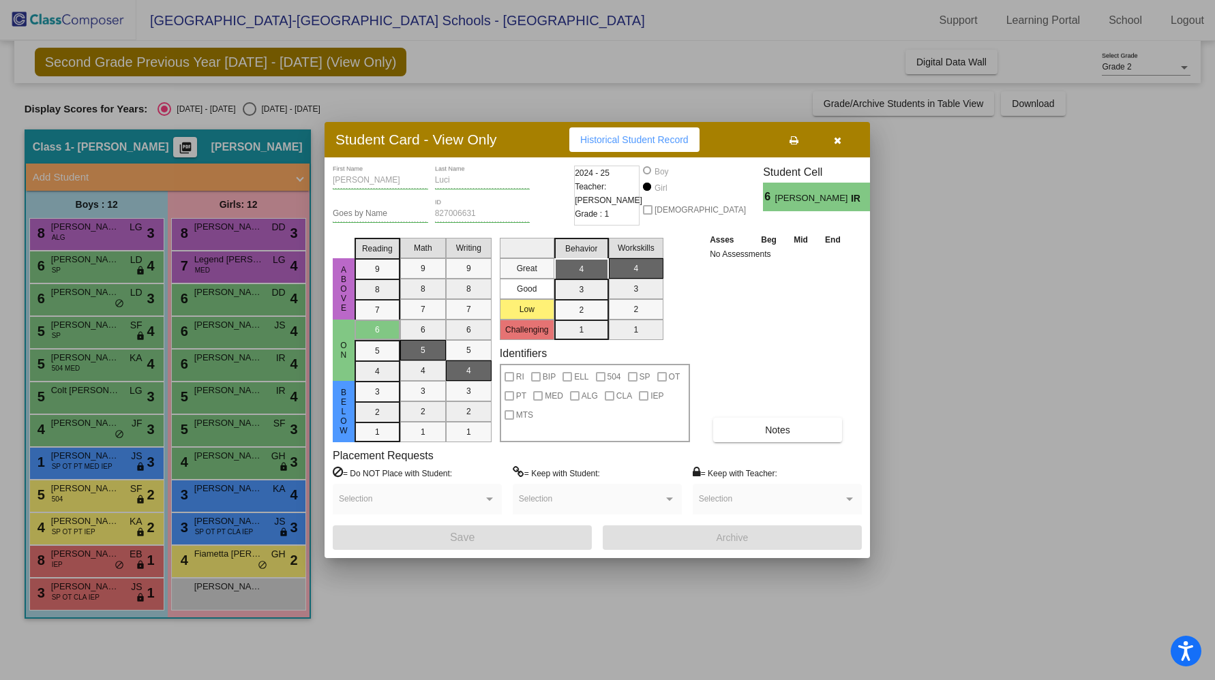
click at [206, 398] on div at bounding box center [607, 340] width 1215 height 680
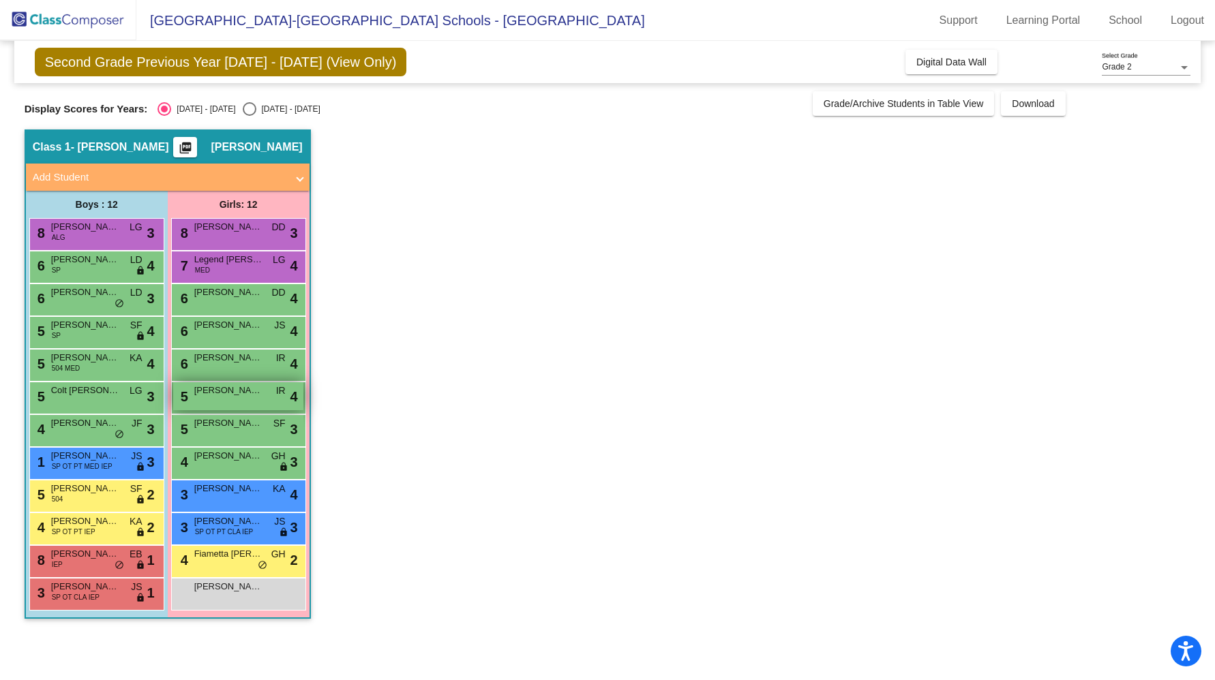
click at [208, 400] on div "5 Harper Vastartis IR lock do_not_disturb_alt 4" at bounding box center [238, 397] width 130 height 28
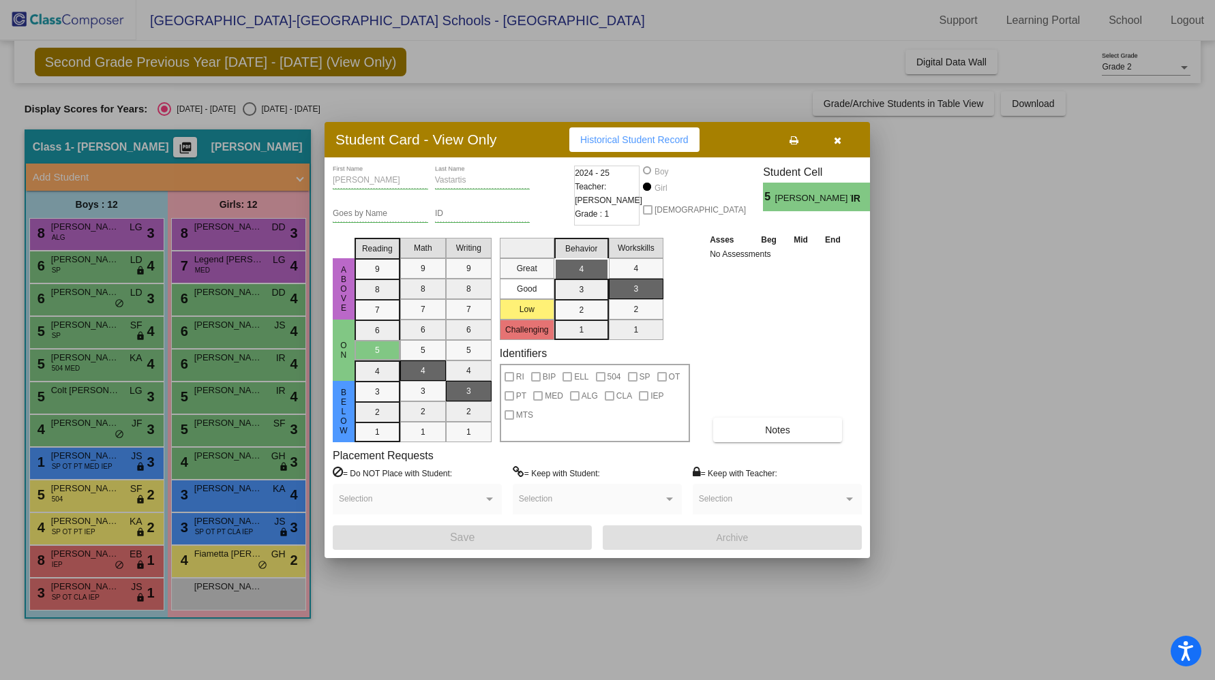
click at [205, 425] on div at bounding box center [607, 340] width 1215 height 680
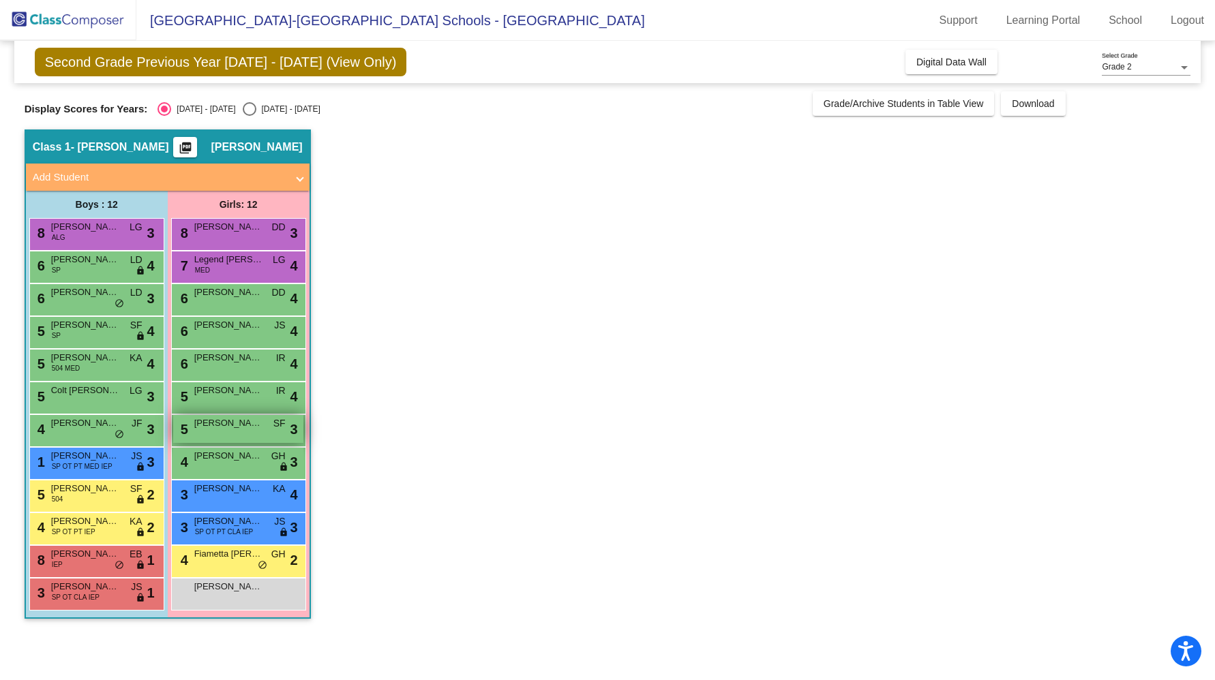
click at [206, 426] on span "Lucy Hannigan" at bounding box center [228, 424] width 68 height 14
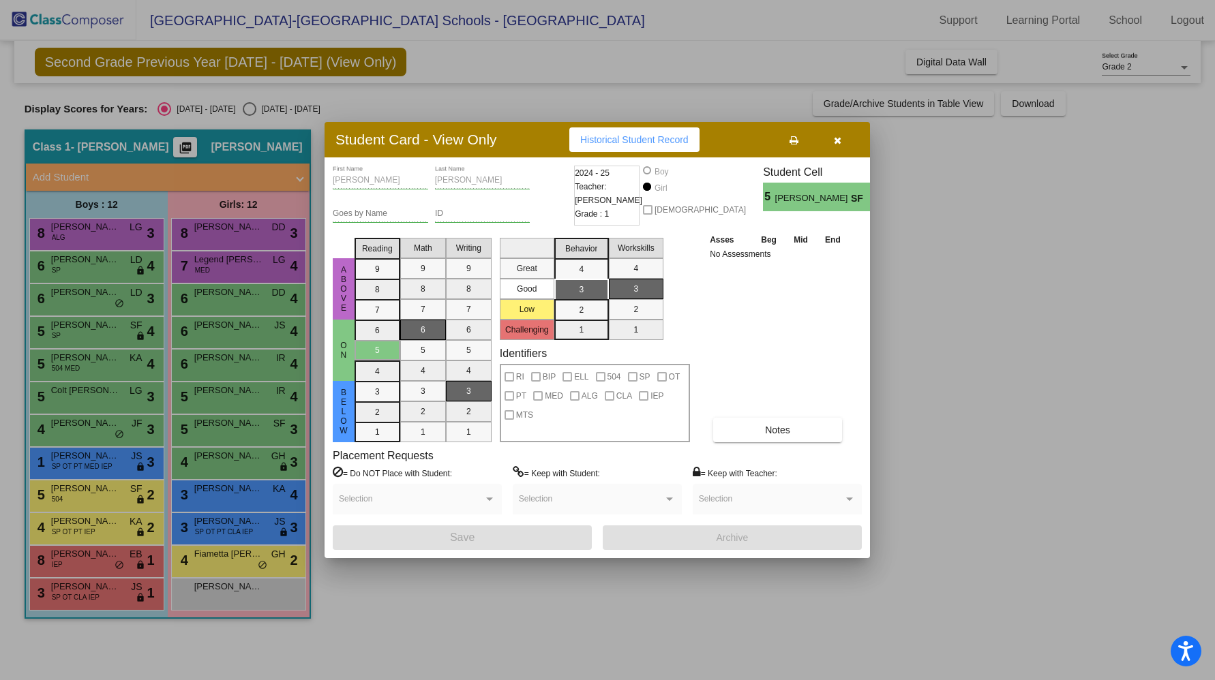
click at [203, 466] on div at bounding box center [607, 340] width 1215 height 680
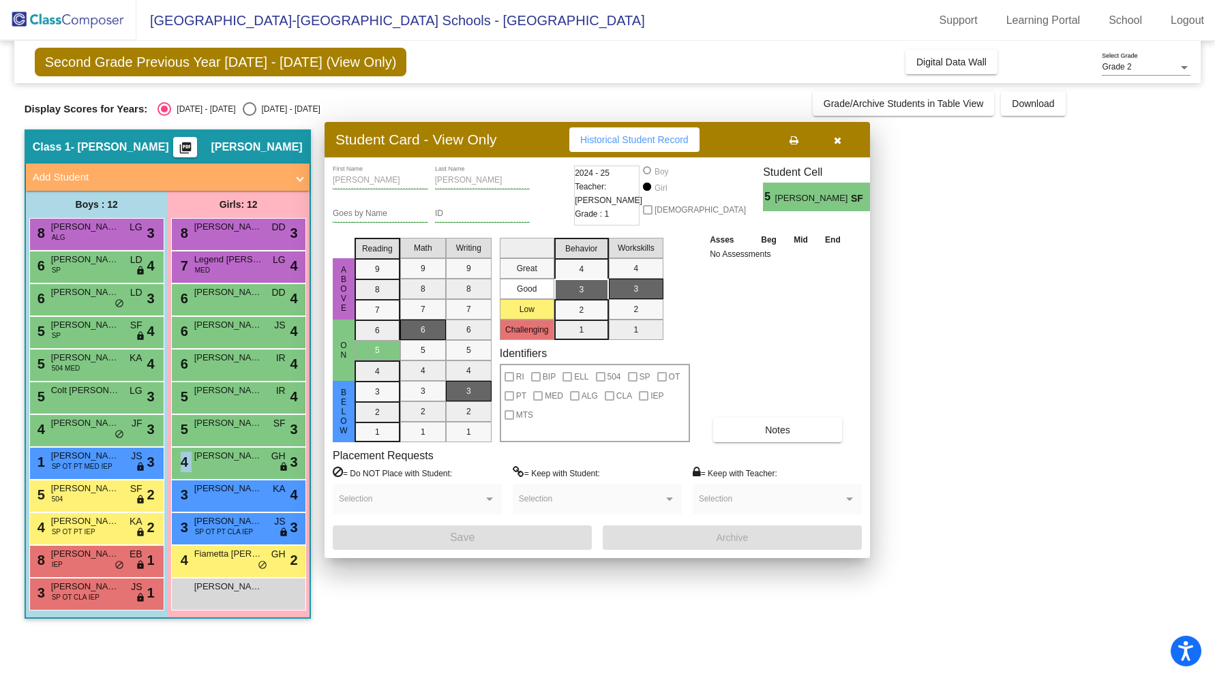
click at [203, 466] on div "4 Romy Fadel GH lock do_not_disturb_alt 3" at bounding box center [238, 462] width 130 height 28
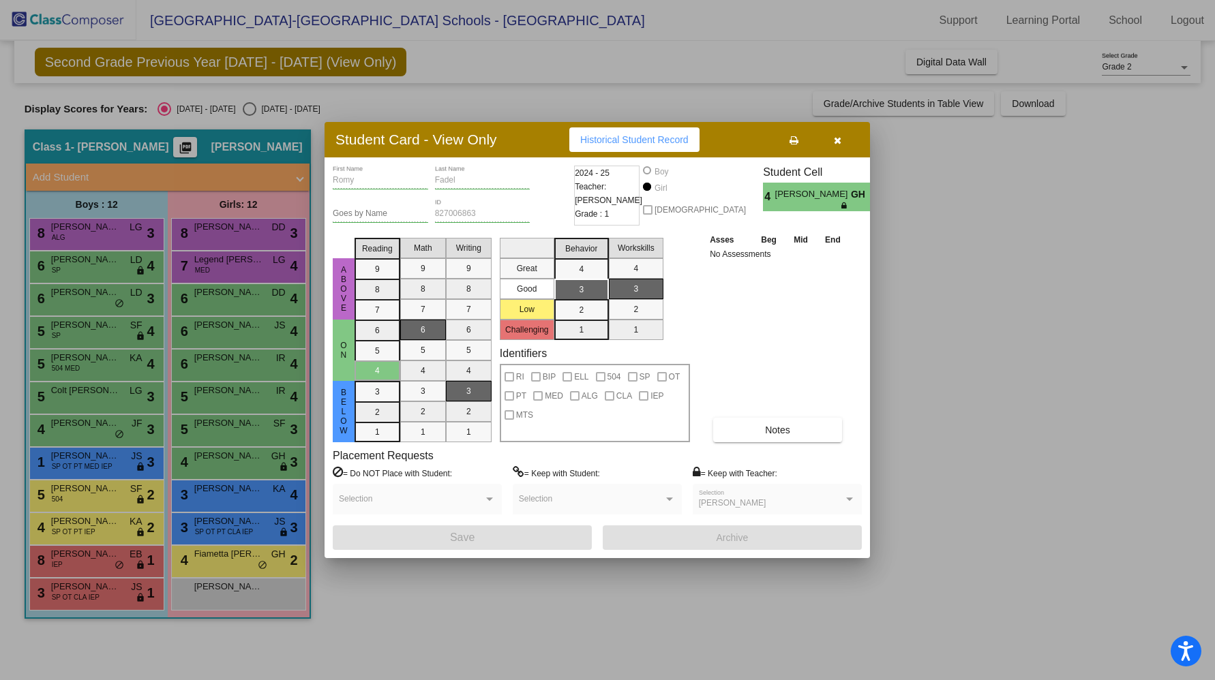
click at [200, 492] on div at bounding box center [607, 340] width 1215 height 680
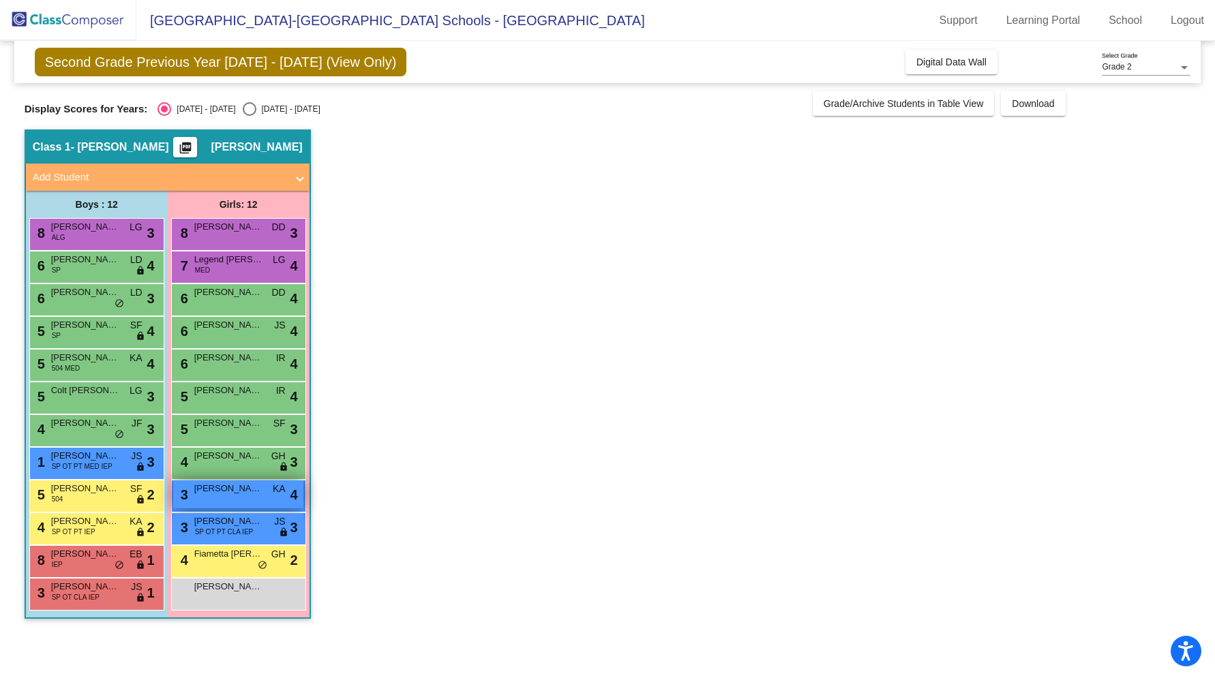
click at [199, 491] on span "Charlotte Miller" at bounding box center [228, 489] width 68 height 14
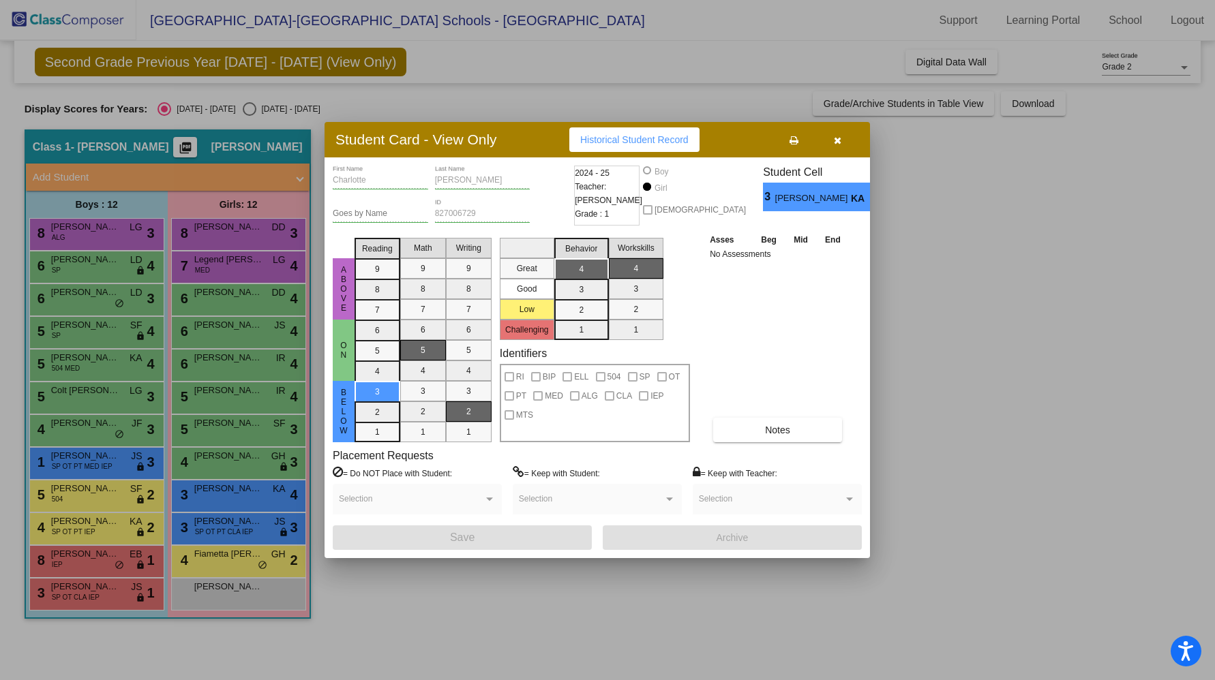
click at [198, 523] on div at bounding box center [607, 340] width 1215 height 680
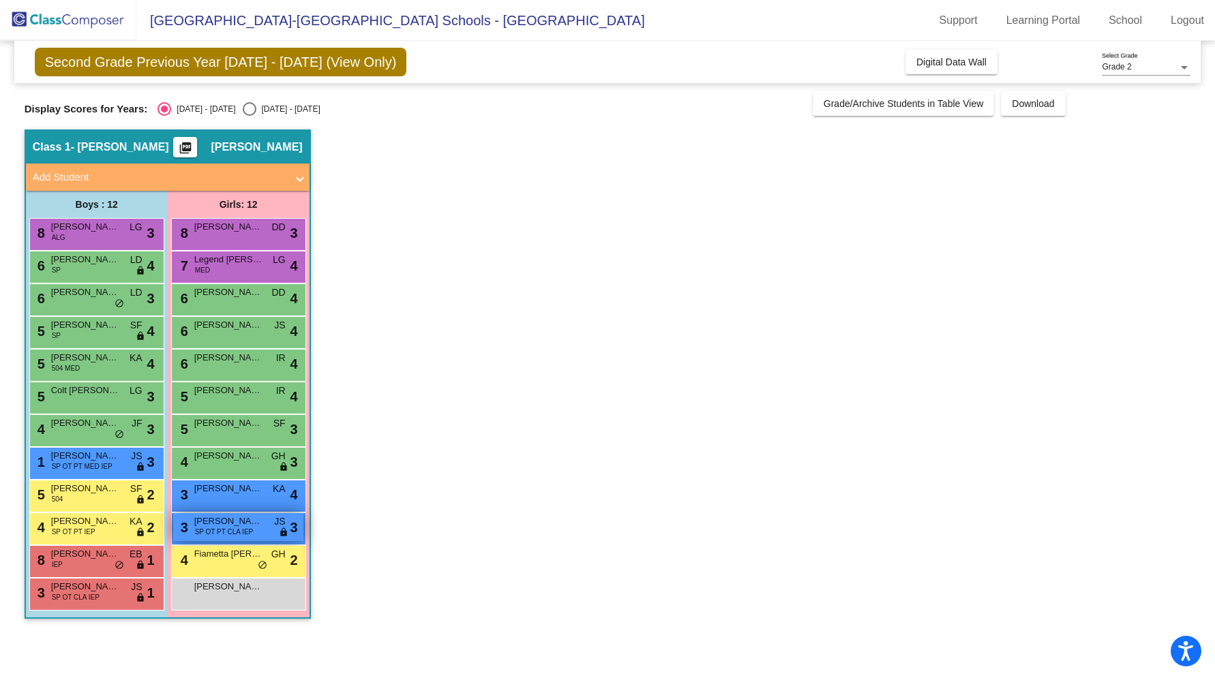
click at [200, 525] on span "Milica Grabundzija" at bounding box center [228, 522] width 68 height 14
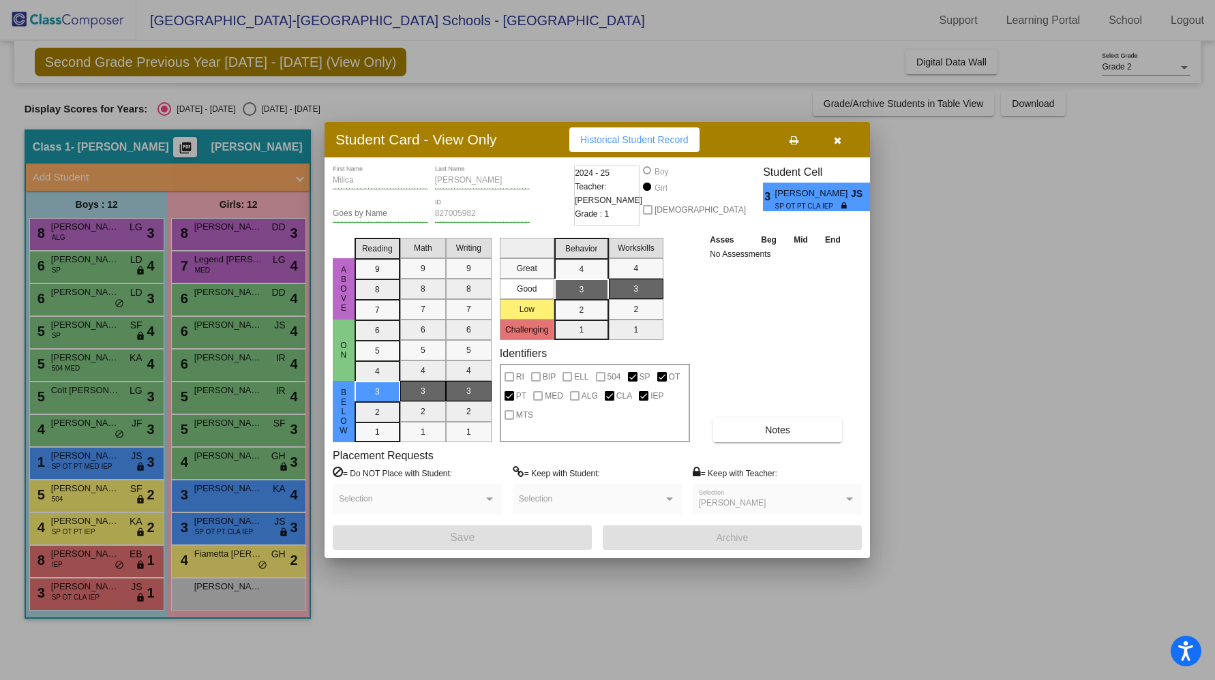
click at [205, 558] on div at bounding box center [607, 340] width 1215 height 680
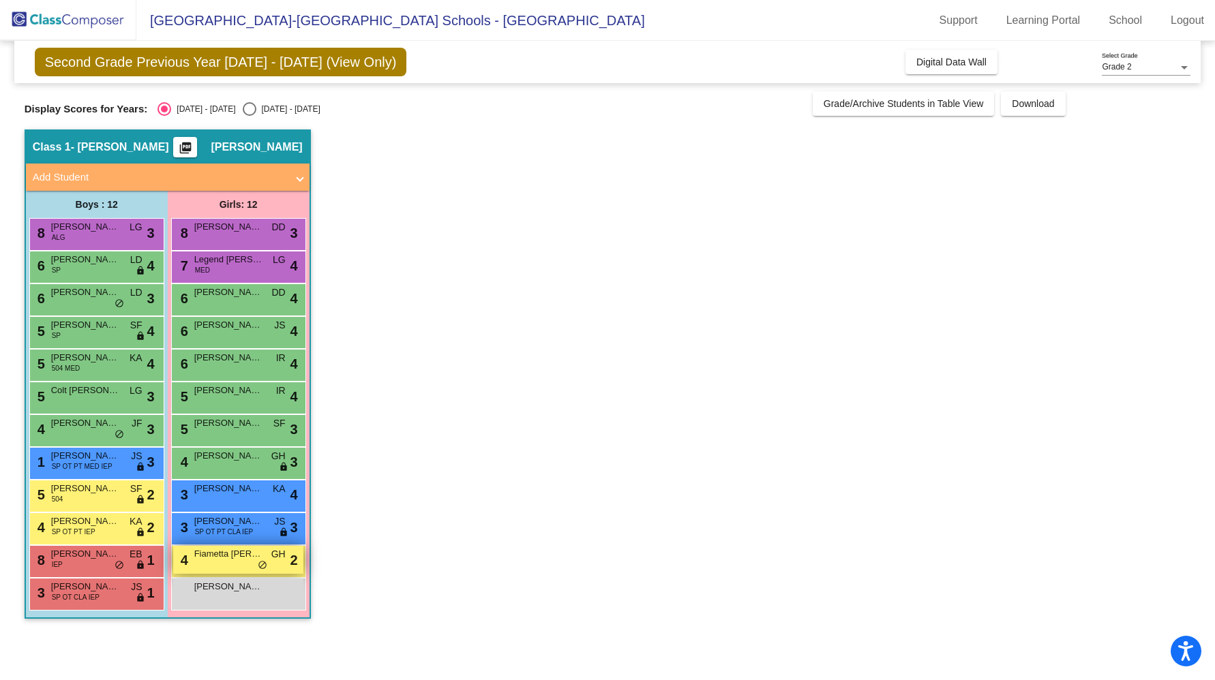
click at [206, 558] on span "Fiametta Salerno" at bounding box center [228, 555] width 68 height 14
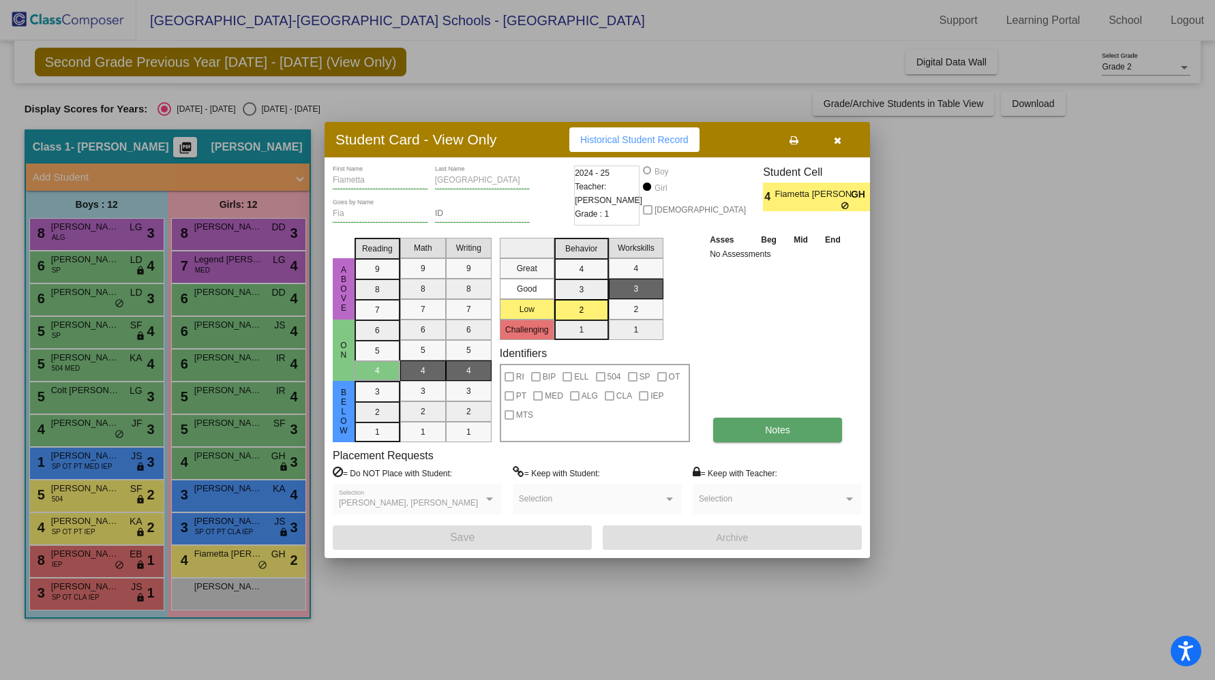
click at [757, 425] on button "Notes" at bounding box center [777, 430] width 129 height 25
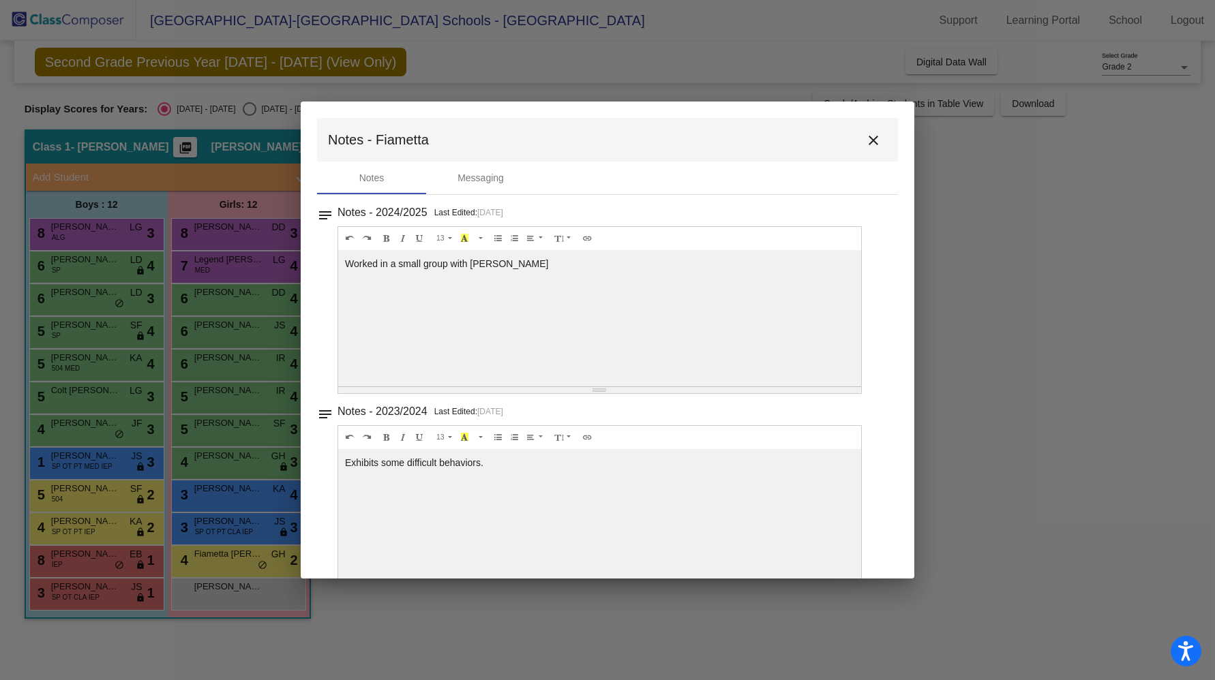
click at [871, 143] on mat-icon "close" at bounding box center [873, 140] width 16 height 16
